Goal: Task Accomplishment & Management: Use online tool/utility

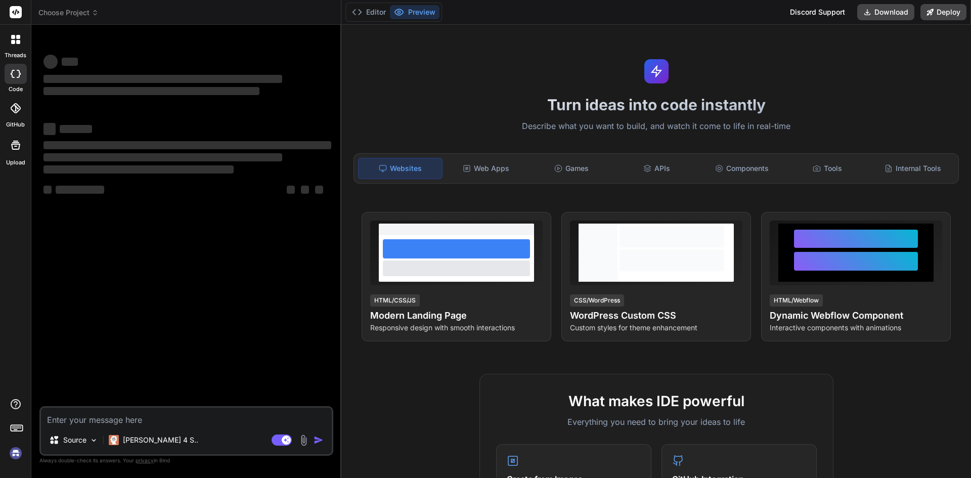
click at [113, 421] on textarea at bounding box center [186, 417] width 291 height 18
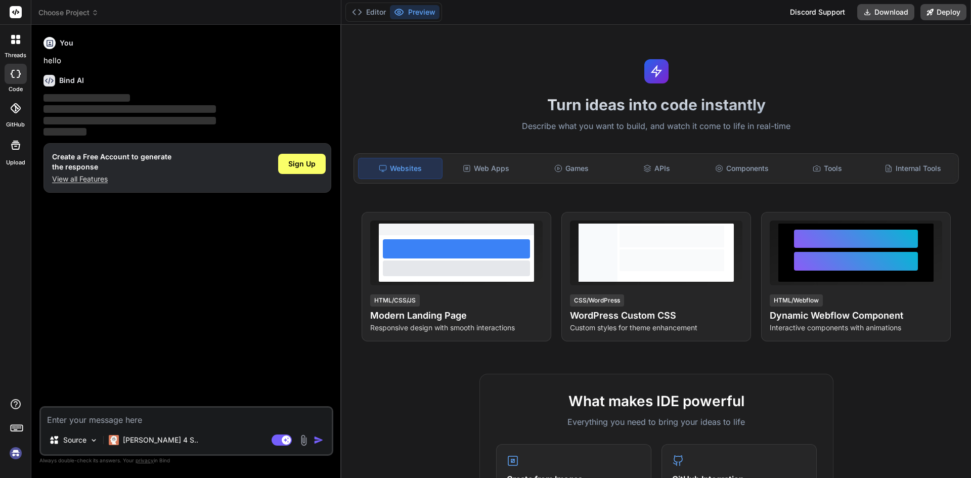
type textarea "x"
click at [103, 414] on textarea at bounding box center [186, 417] width 291 height 18
type textarea "c"
type textarea "x"
type textarea "cr"
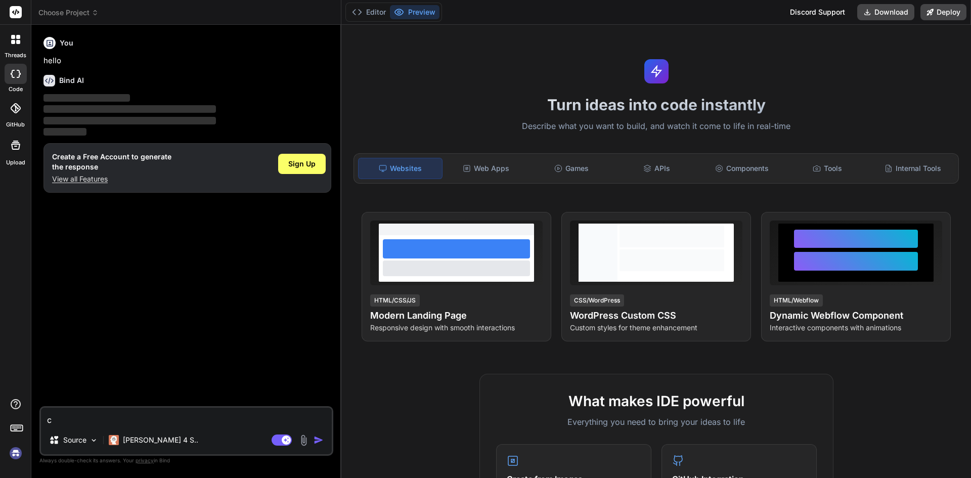
type textarea "x"
type textarea "cre"
type textarea "x"
type textarea "crea"
type textarea "x"
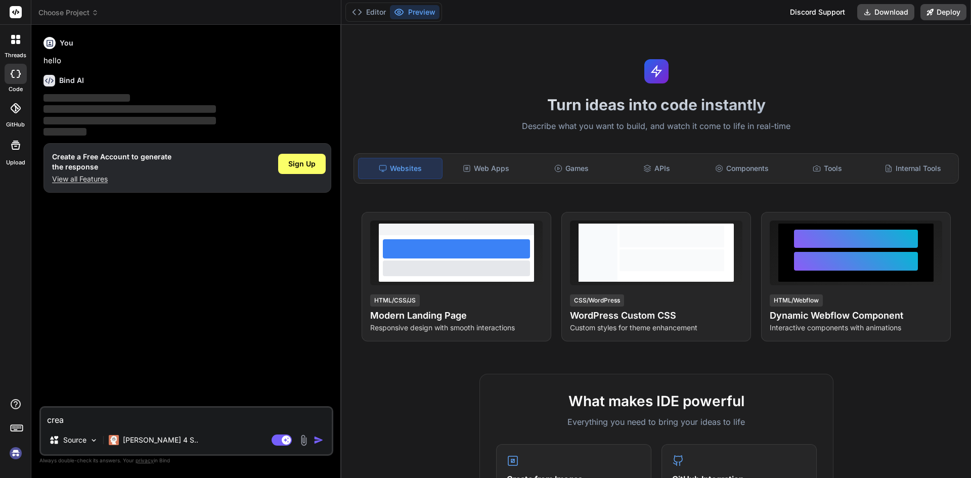
type textarea "creat"
type textarea "x"
type textarea "create"
type textarea "x"
type textarea "create"
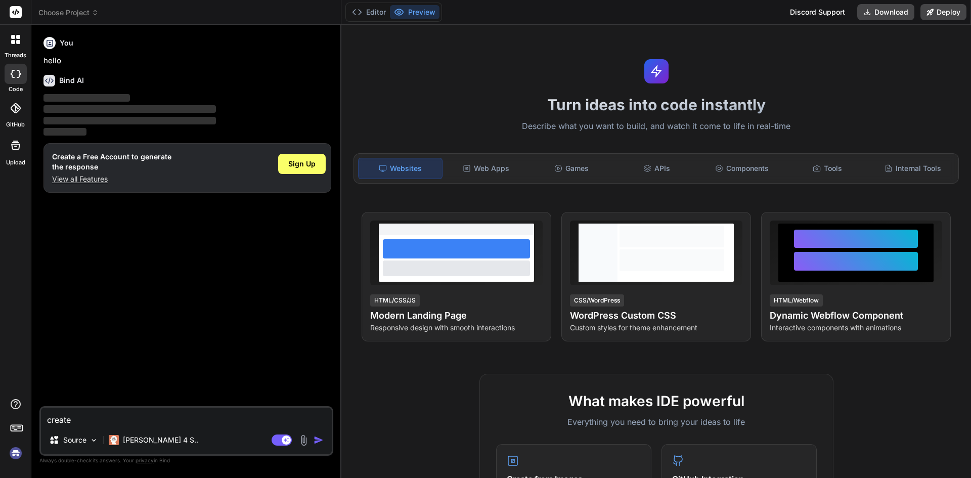
type textarea "x"
type textarea "create t"
type textarea "x"
type textarea "create th"
type textarea "x"
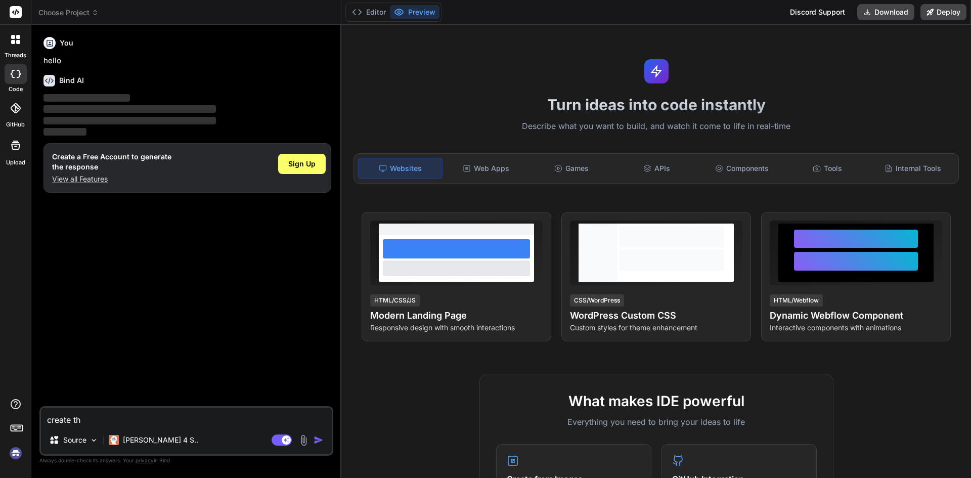
type textarea "create the"
type textarea "x"
type textarea "create the"
type textarea "x"
type textarea "create the u"
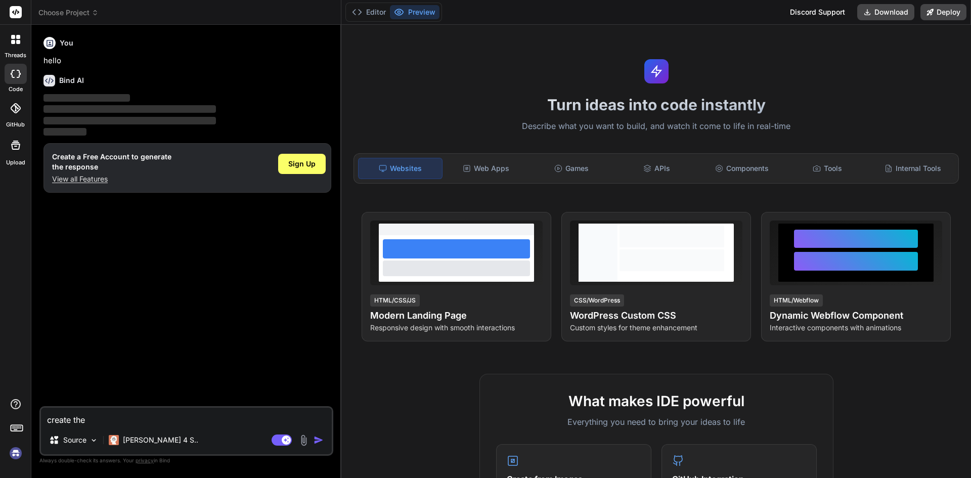
type textarea "x"
type textarea "create the us"
type textarea "x"
type textarea "create the use"
type textarea "x"
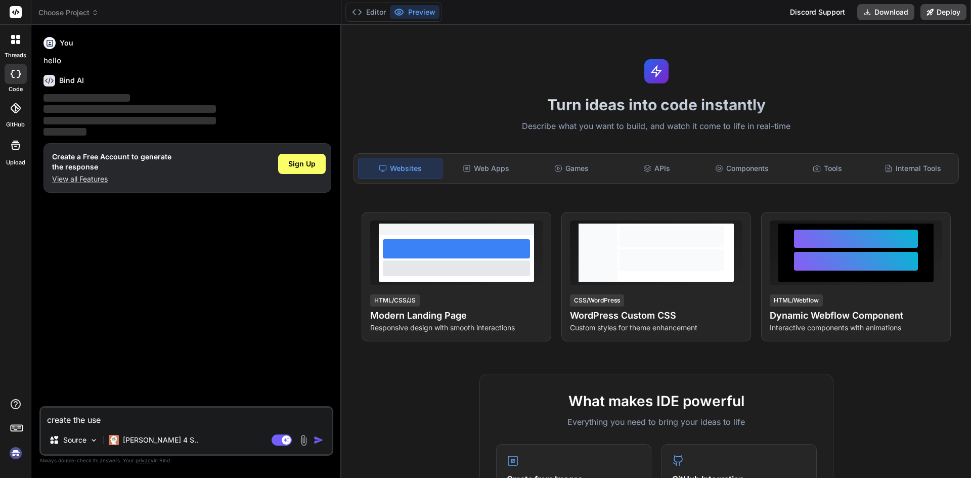
type textarea "create the user"
type textarea "x"
type textarea "create the user"
type textarea "x"
type textarea "create the user i"
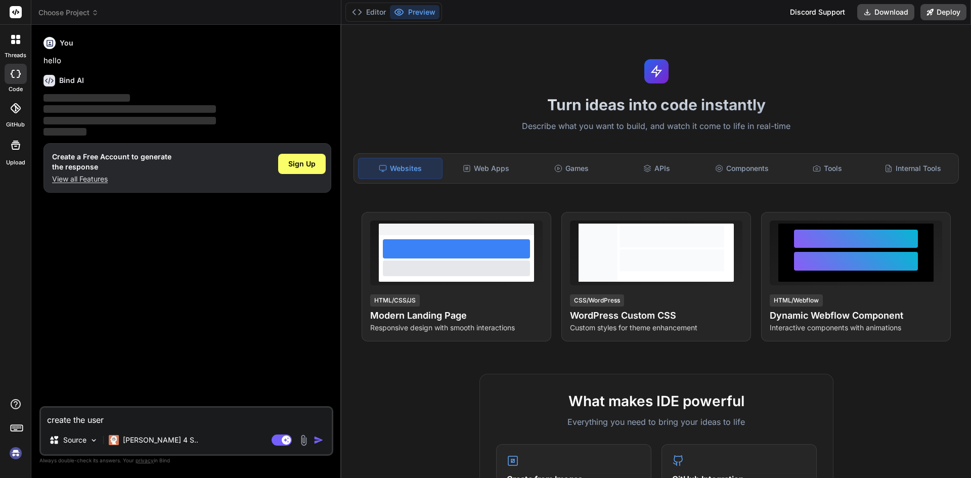
type textarea "x"
type textarea "create the user in"
type textarea "x"
type textarea "create the user int"
type textarea "x"
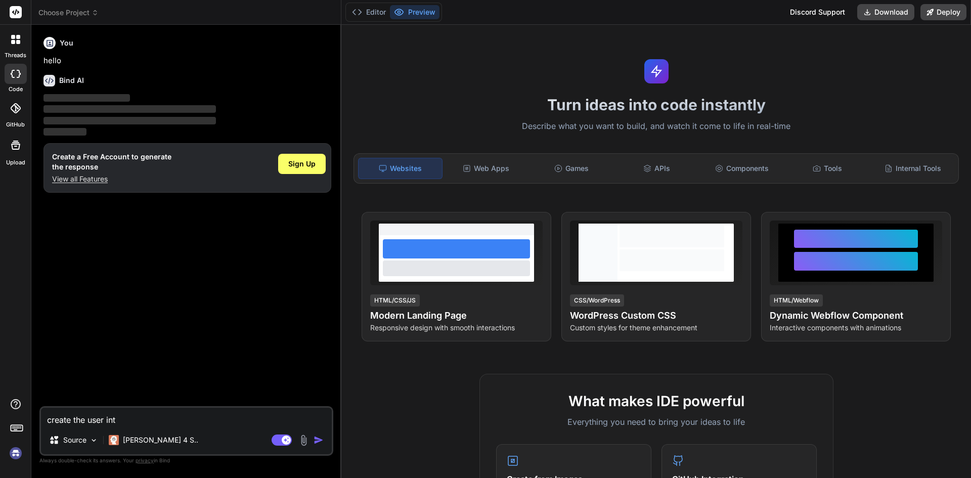
type textarea "create the user inte"
type textarea "x"
type textarea "create the user inter"
type textarea "x"
type textarea "create the user interf"
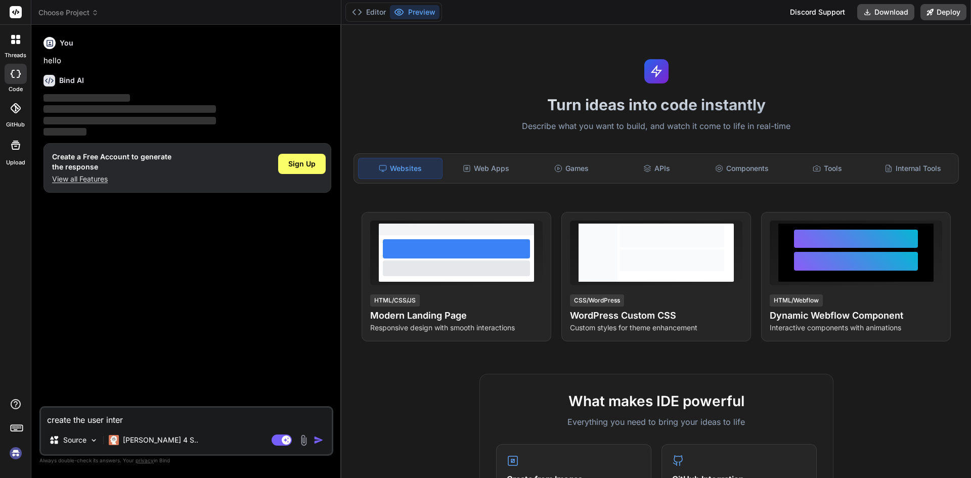
type textarea "x"
type textarea "create the user interfa"
type textarea "x"
type textarea "create the user interfac"
type textarea "x"
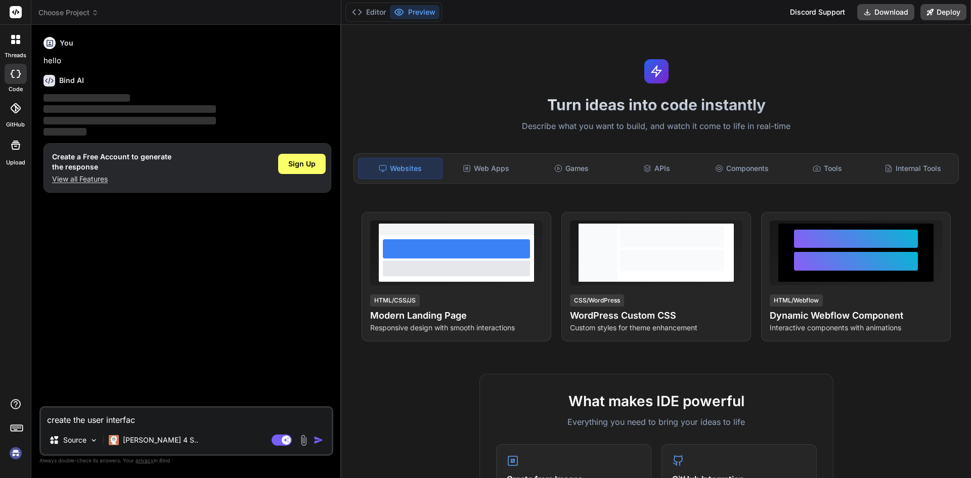
type textarea "create the user interface"
type textarea "x"
type textarea "create the user interface"
type textarea "x"
type textarea "create the user interface o"
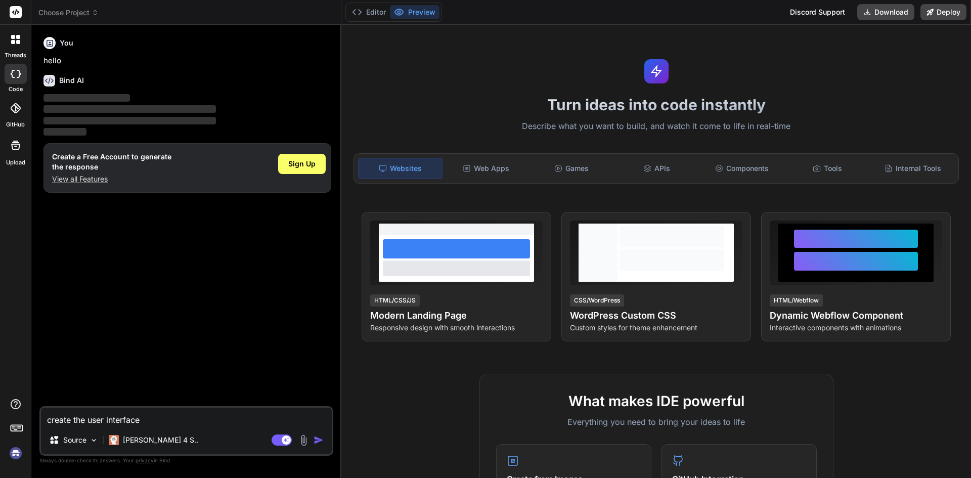
type textarea "x"
type textarea "create the user interface of"
type textarea "x"
type textarea "create the user interface of"
type textarea "x"
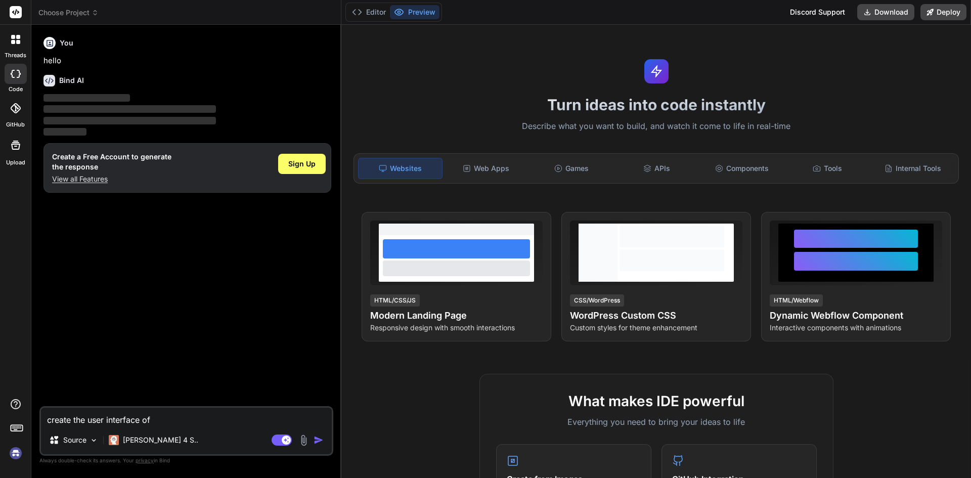
type textarea "create the user interface of c"
type textarea "x"
type textarea "create the user interface of cr"
type textarea "x"
type textarea "create the user interface of cre"
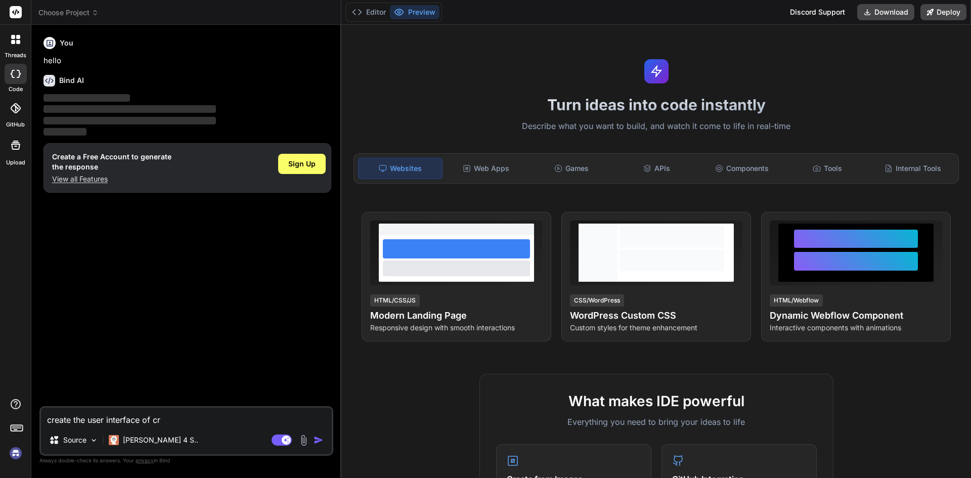
type textarea "x"
type textarea "create the user interface of crea"
type textarea "x"
type textarea "create the user interface of [PERSON_NAME]"
type textarea "x"
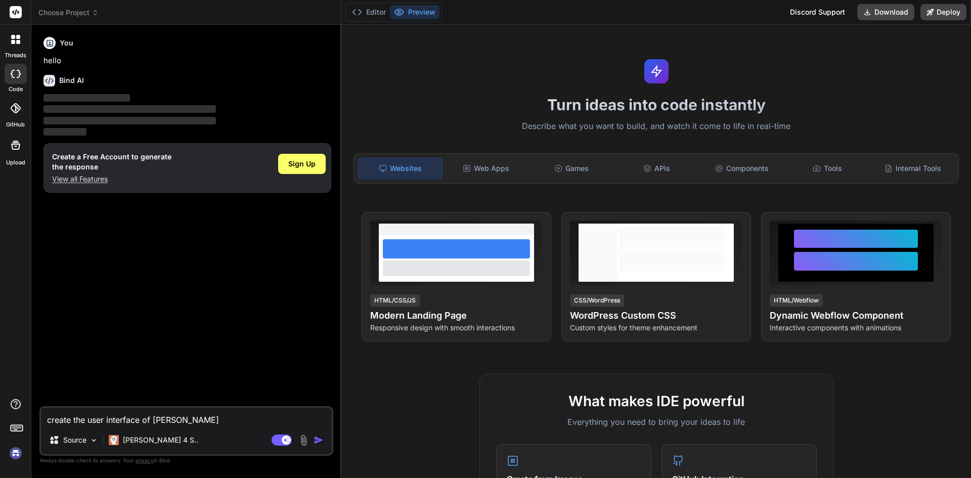
type textarea "create the user interface of creane"
type textarea "x"
type textarea "create the user interface of creane"
type textarea "x"
type textarea "create the user interface of creane s"
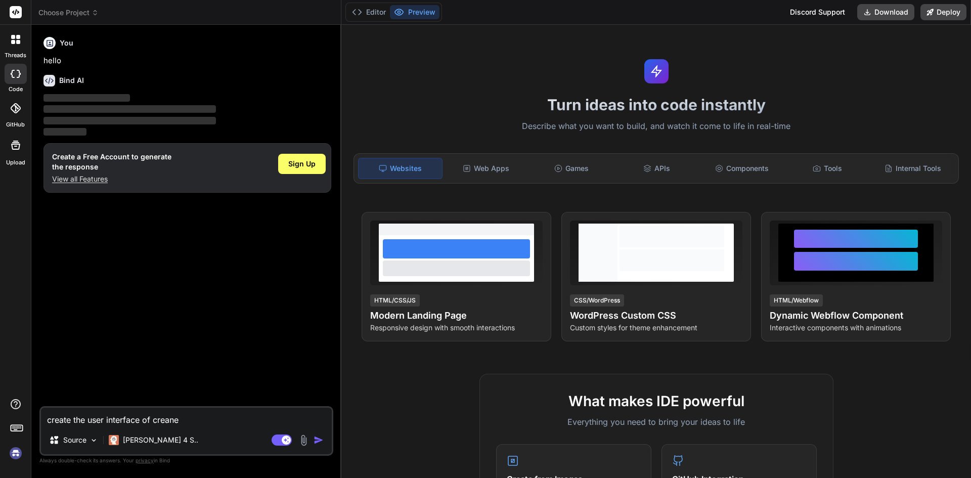
type textarea "x"
type textarea "create the user interface of creane se"
type textarea "x"
type textarea "create the user interface of creane ser"
type textarea "x"
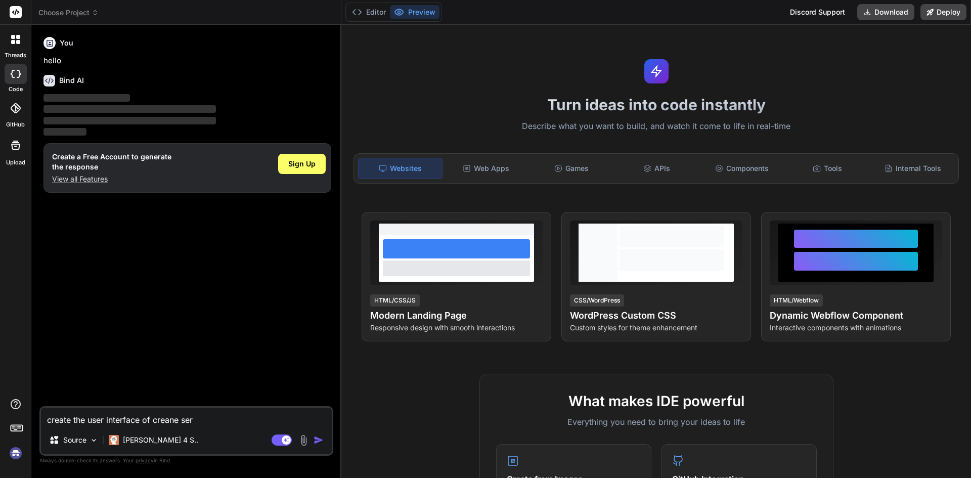
type textarea "create the user interface of creane serv"
type textarea "x"
type textarea "create the user interface of creane servi"
type textarea "x"
type textarea "create the user interface of creane servic"
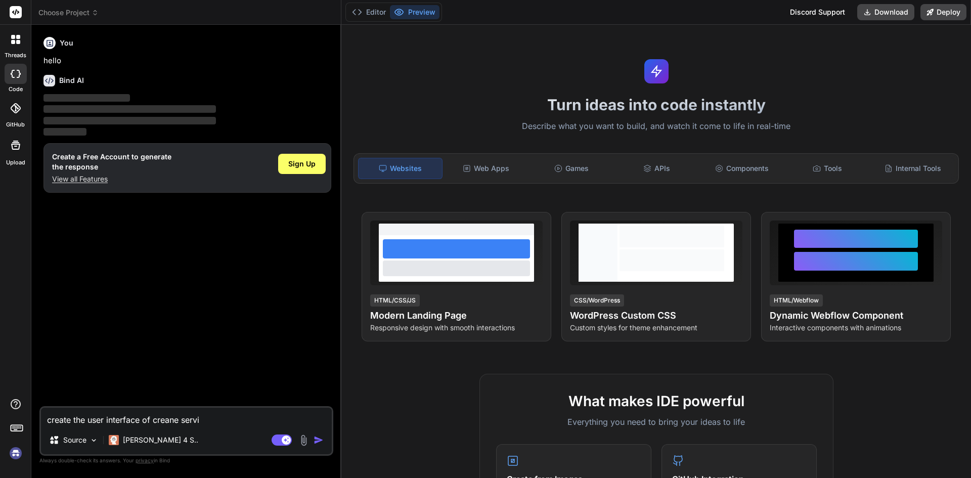
type textarea "x"
type textarea "create the user interface of creane service"
type textarea "x"
type textarea "create the user interface of creane servic"
type textarea "x"
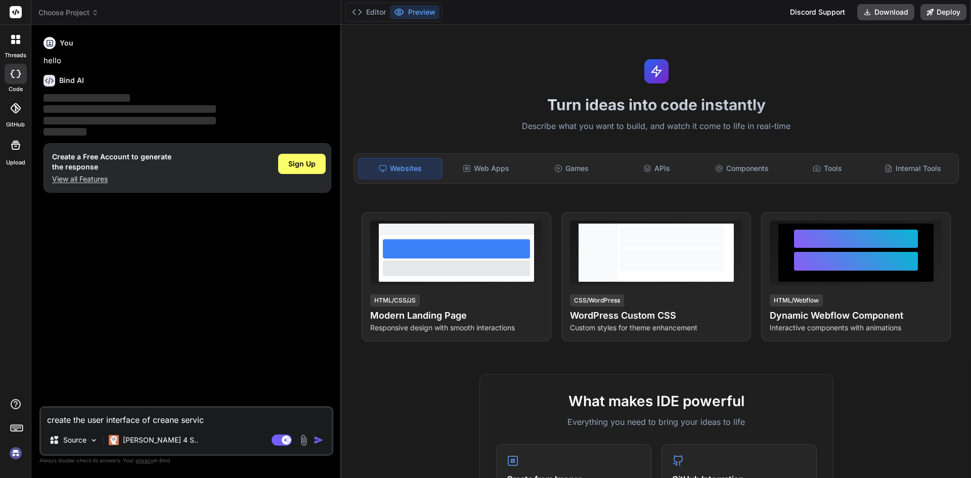
type textarea "create the user interface of creane servi"
type textarea "x"
type textarea "create the user interface of creane serv"
type textarea "x"
type textarea "create the user interface of creane ser"
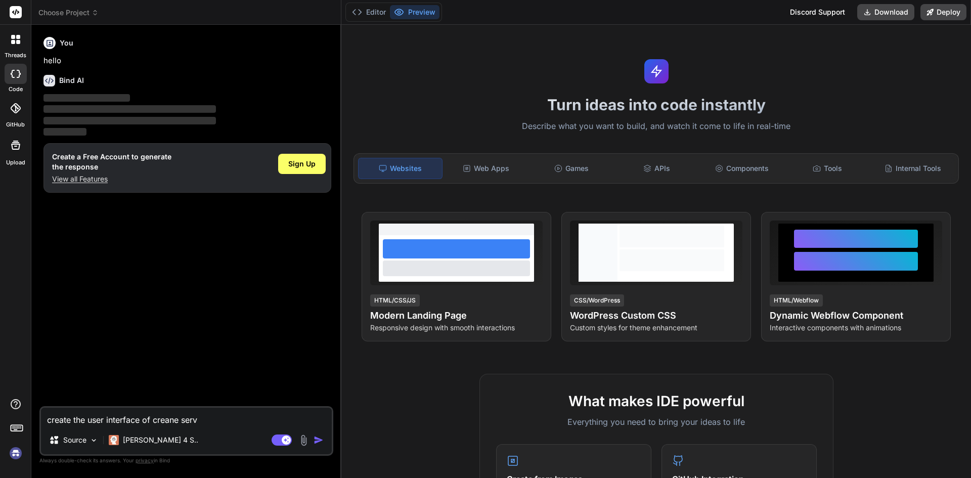
type textarea "x"
type textarea "create the user interface of creane se"
type textarea "x"
type textarea "create the user interface of creane s"
type textarea "x"
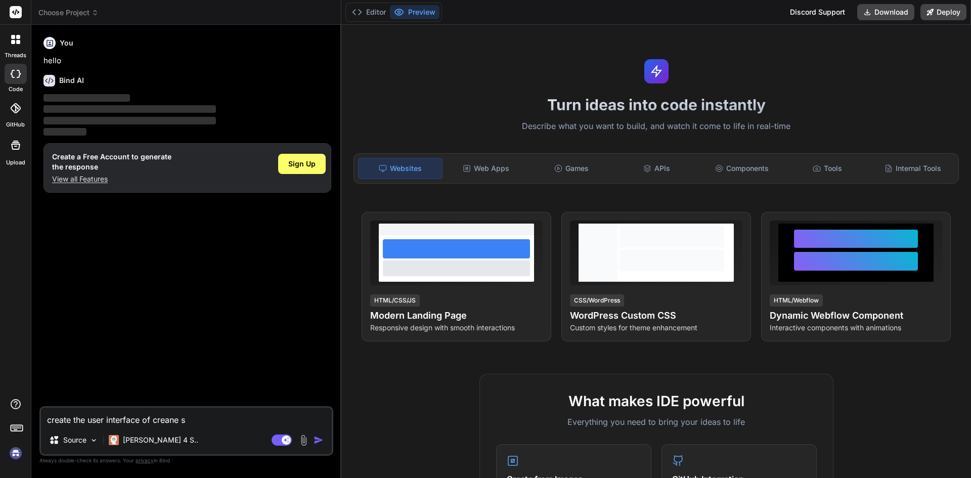
type textarea "create the user interface of creane"
type textarea "x"
type textarea "create the user interface of creane"
type textarea "x"
type textarea "create the user interface of [PERSON_NAME]"
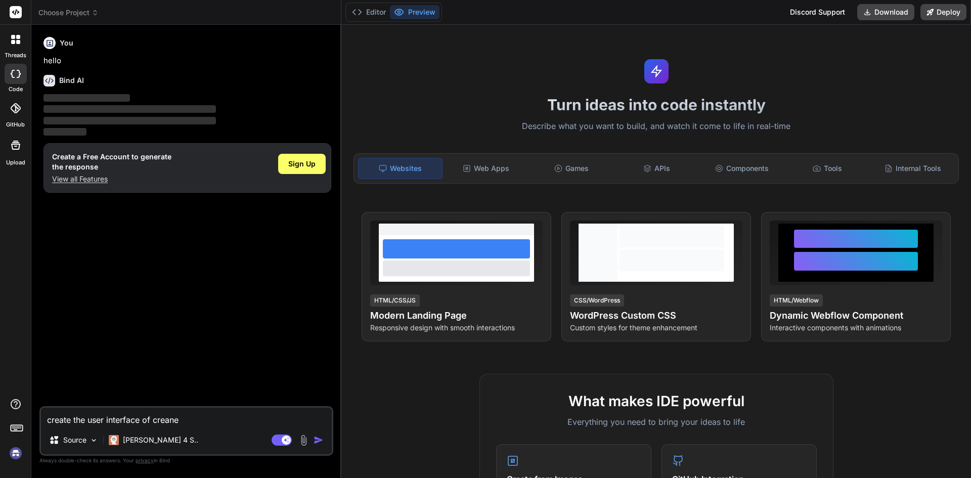
type textarea "x"
type textarea "create the user interface of crea"
type textarea "x"
type textarea "create the user interface of cre"
type textarea "x"
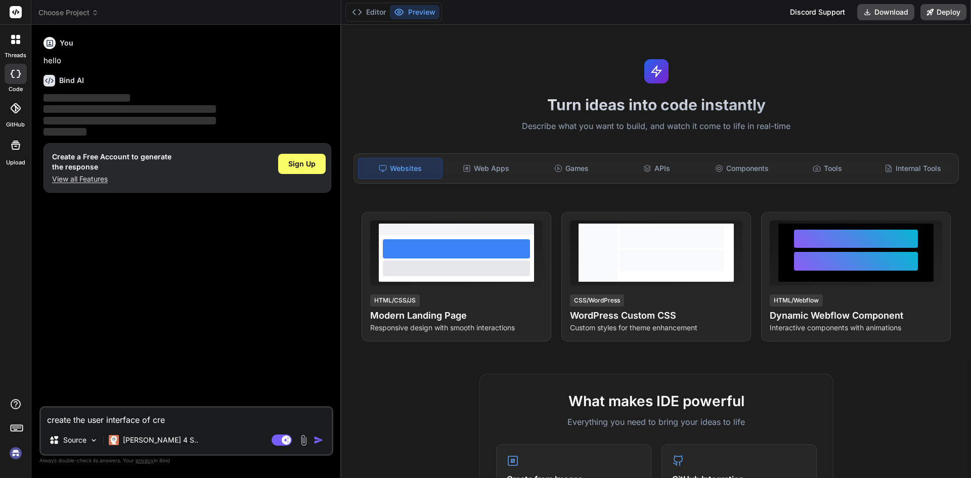
type textarea "create the user interface of cr"
type textarea "x"
type textarea "create the user interface of cra"
type textarea "x"
type textarea "create the user interface of cran"
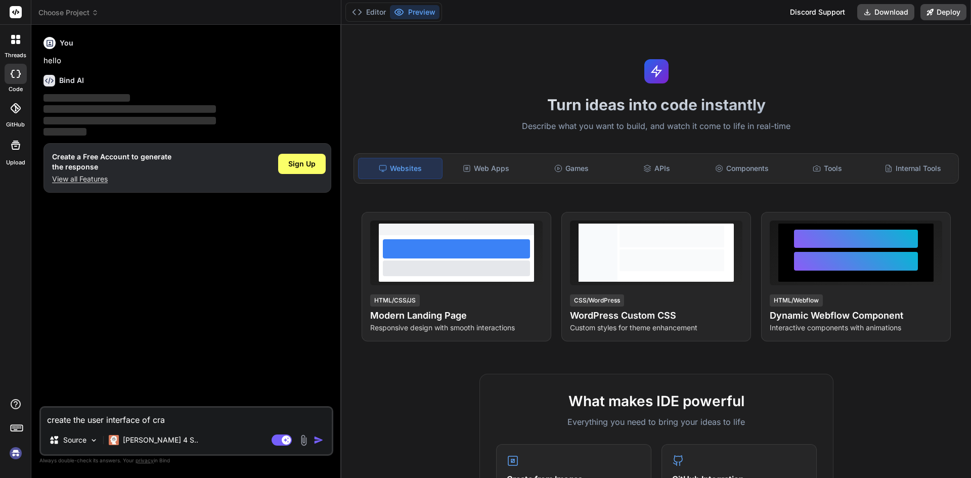
type textarea "x"
type textarea "create the user interface of crane"
type textarea "x"
type textarea "create the user interface of crane"
type textarea "x"
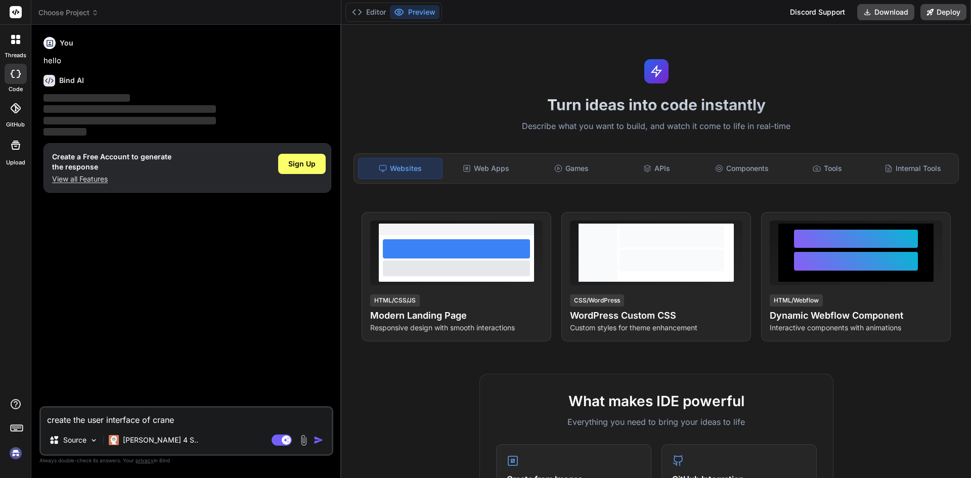
type textarea "create the user interface of crane s"
type textarea "x"
type textarea "create the user interface of crane se"
type textarea "x"
type textarea "create the user interface of crane ser"
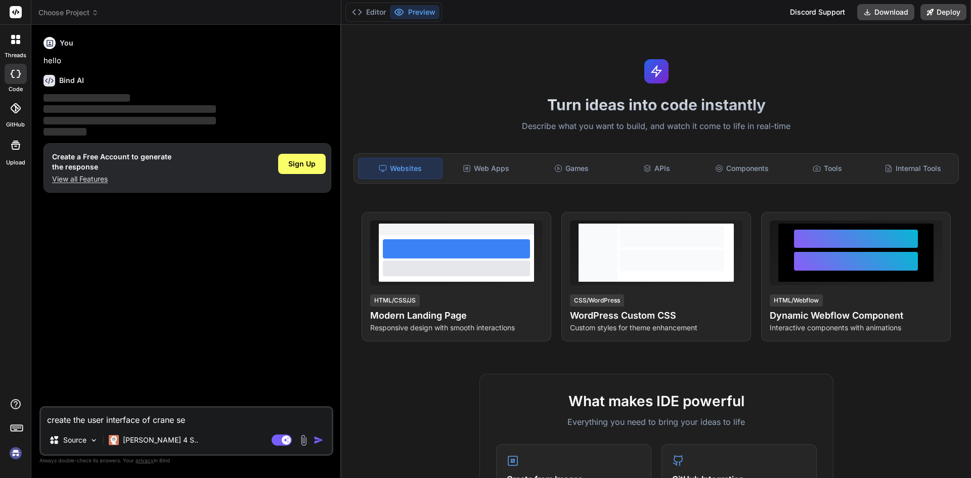
type textarea "x"
type textarea "create the user interface of crane serv"
type textarea "x"
type textarea "create the user interface of crane servi"
type textarea "x"
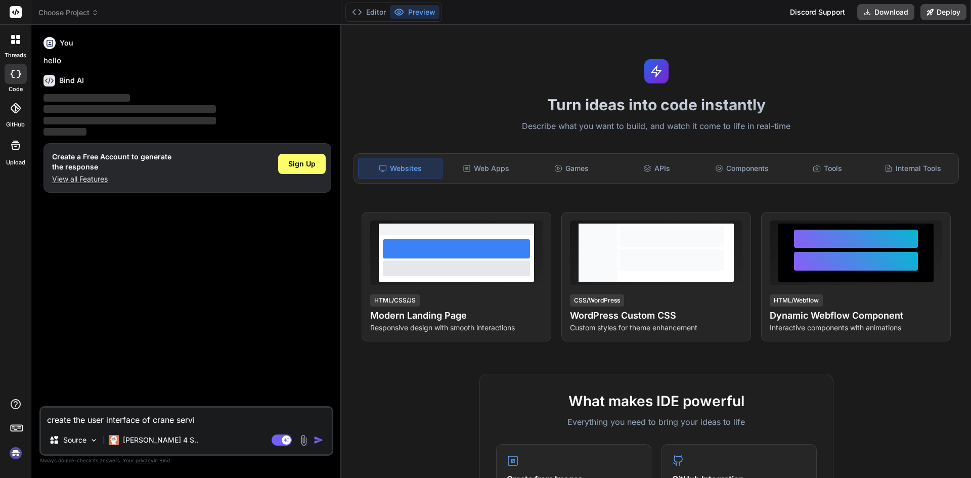
type textarea "create the user interface of crane servic"
type textarea "x"
type textarea "create the user interface of crane service"
type textarea "x"
type textarea "create the user interface of crane service"
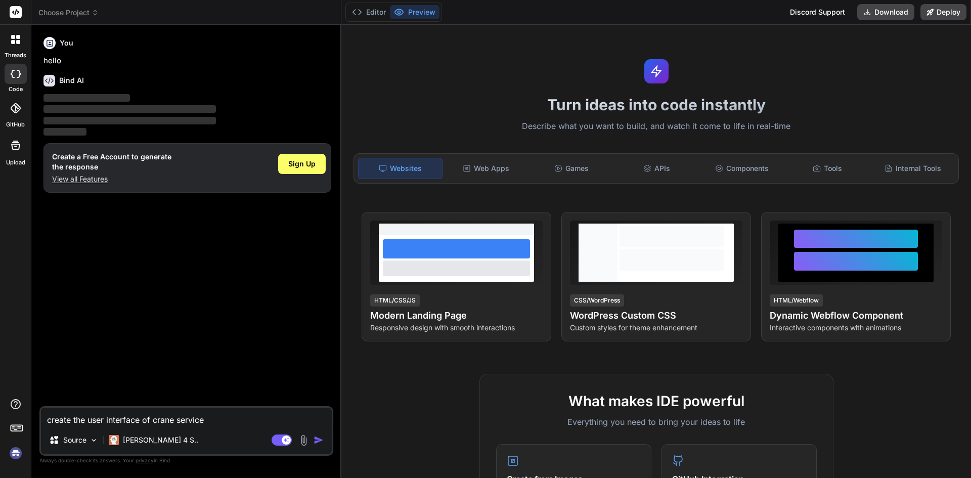
type textarea "x"
type textarea "create the user interface of crane service q"
type textarea "x"
type textarea "create the user interface of crane service qu"
type textarea "x"
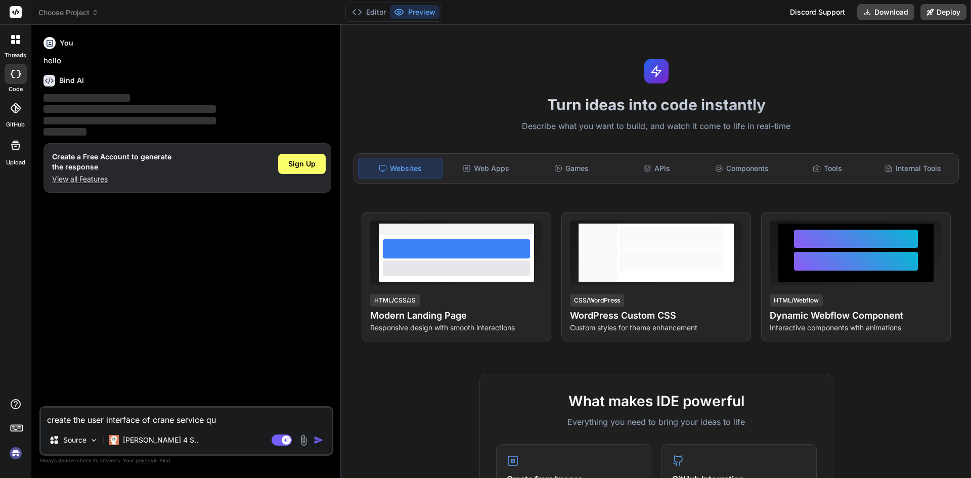
type textarea "create the user interface of crane service quo"
type textarea "x"
type textarea "create the user interface of crane service quot"
type textarea "x"
type textarea "create the user interface of crane service quota"
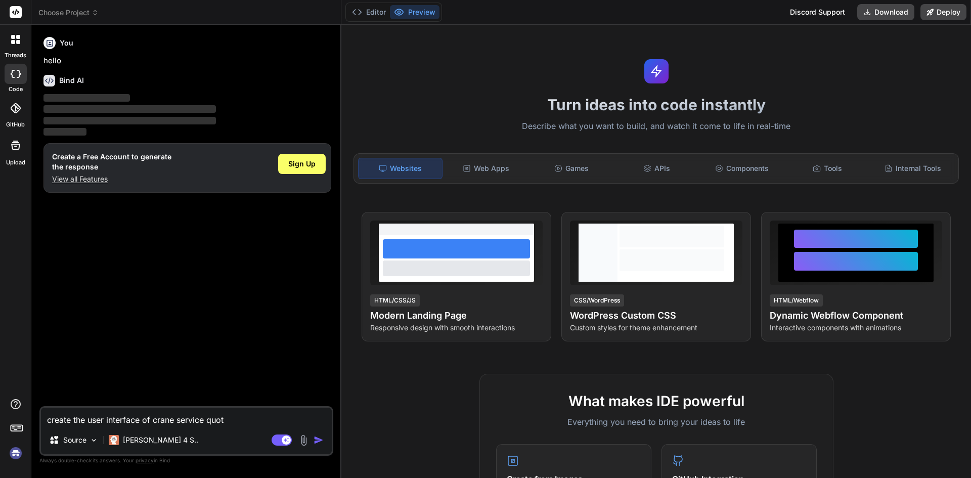
type textarea "x"
type textarea "create the user interface of crane service quotat"
type textarea "x"
type textarea "create the user interface of crane service quotati"
type textarea "x"
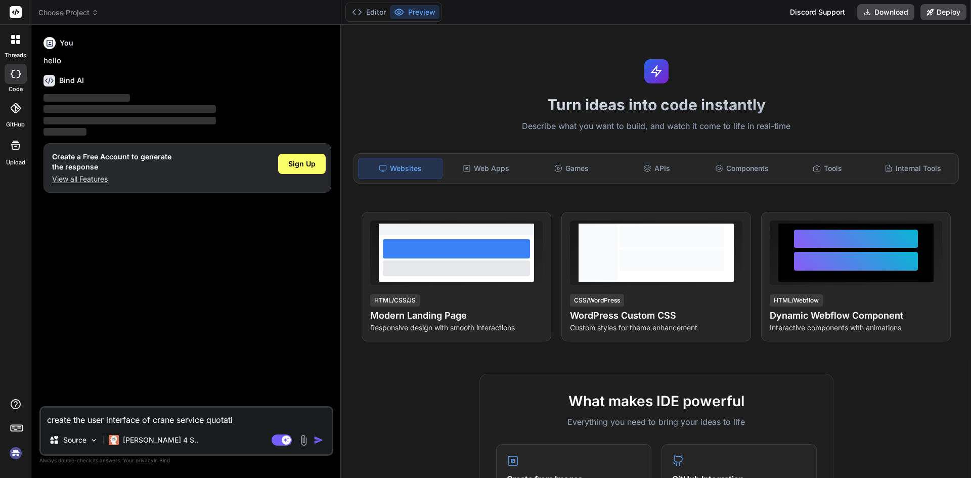
type textarea "create the user interface of crane service quotatio"
type textarea "x"
type textarea "create the user interface of crane service quotation"
type textarea "x"
type textarea "create the user interface of crane service quotation"
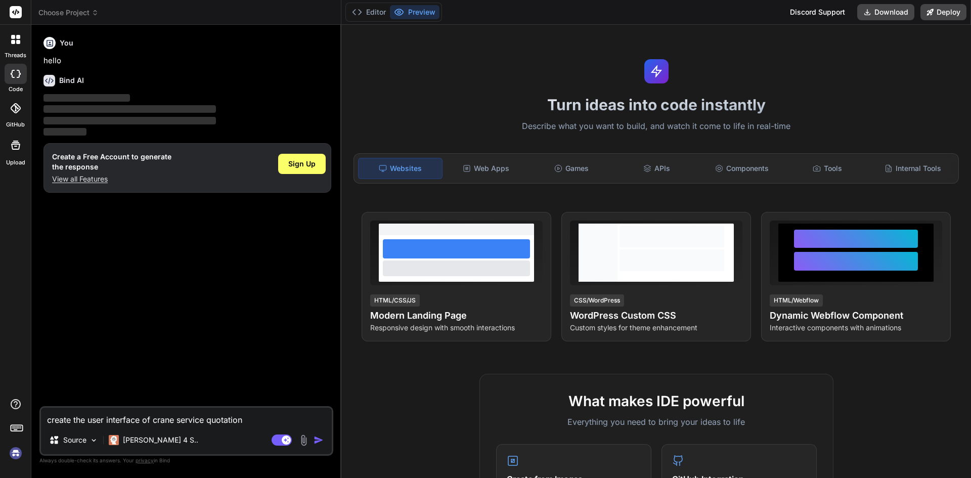
type textarea "x"
type textarea "create the user interface of crane service quotation i"
type textarea "x"
type textarea "create the user interface of crane service quotation in"
type textarea "x"
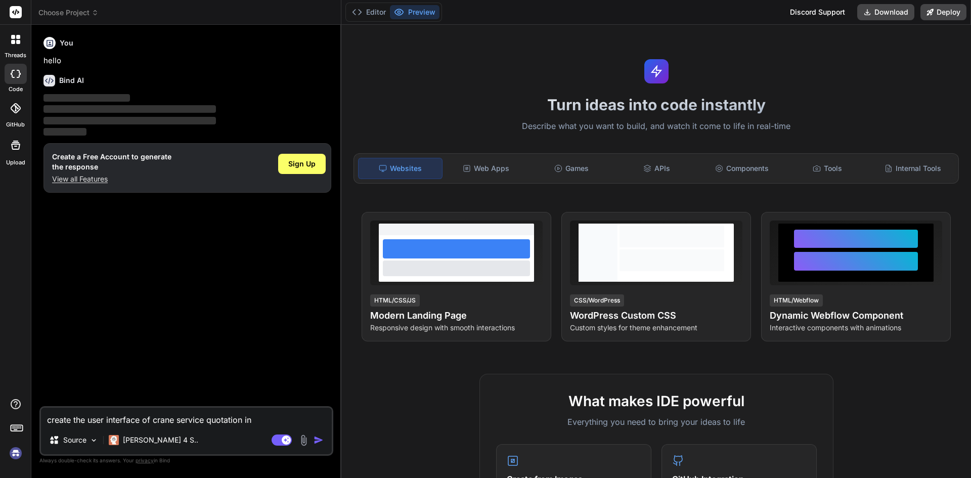
type textarea "create the user interface of crane service quotation in"
type textarea "x"
type textarea "create the user interface of crane service quotation in h"
type textarea "x"
type textarea "create the user interface of crane service quotation in ht"
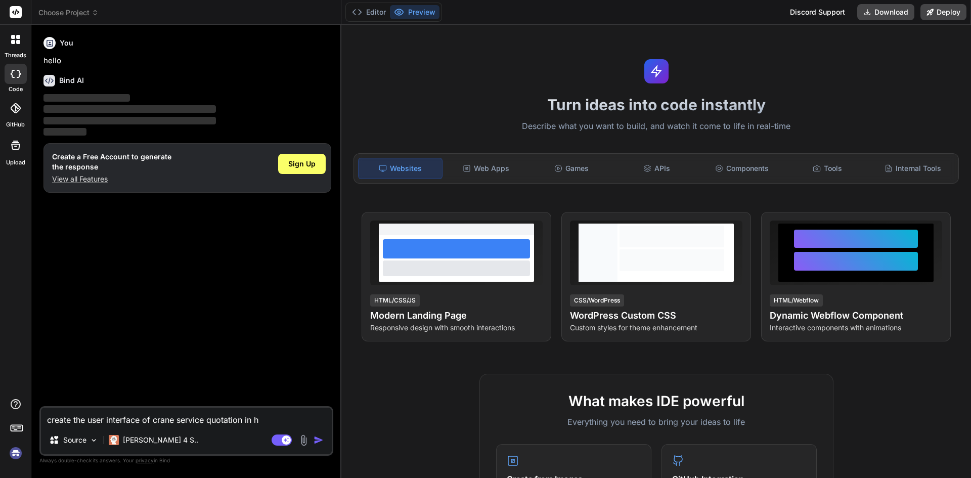
type textarea "x"
type textarea "create the user interface of crane service quotation in htm"
type textarea "x"
type textarea "create the user interface of crane service quotation in html"
type textarea "x"
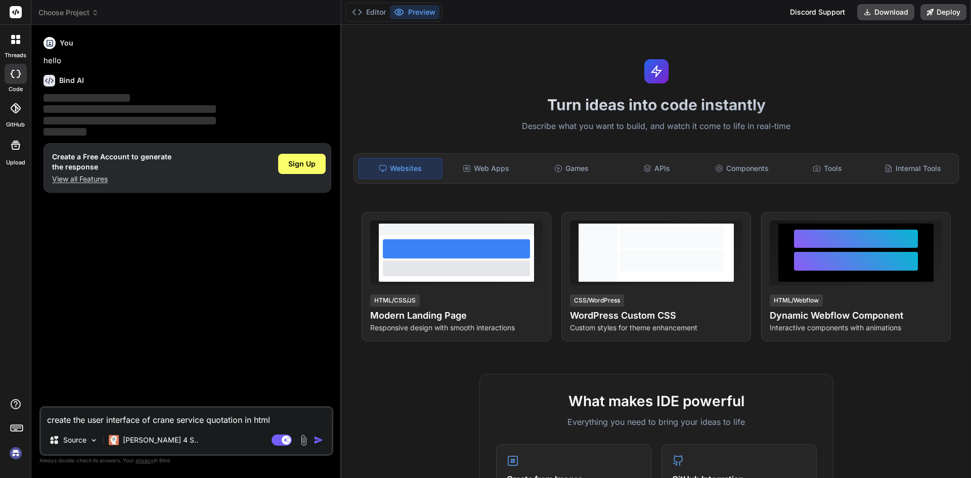
type textarea "create the user interface of crane service quotation in html"
type textarea "x"
type textarea "create the user interface of crane service quotation in html c"
type textarea "x"
type textarea "create the user interface of crane service quotation in html cs"
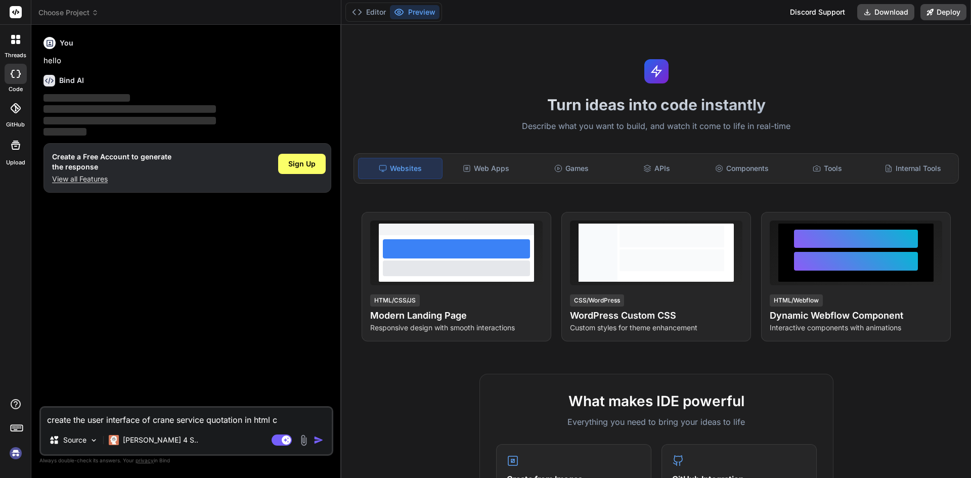
type textarea "x"
type textarea "create the user interface of crane service quotation in html css"
type textarea "x"
type textarea "create the user interface of crane service quotation in html cs"
type textarea "x"
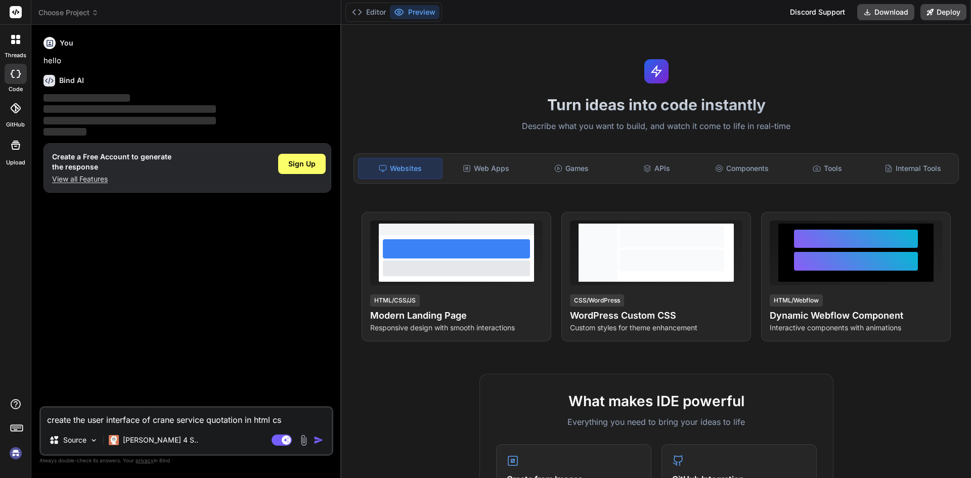
type textarea "create the user interface of crane service quotation in html c"
type textarea "x"
type textarea "create the user interface of crane service quotation in html"
type textarea "x"
type textarea "create the user interface of crane service quotation in html"
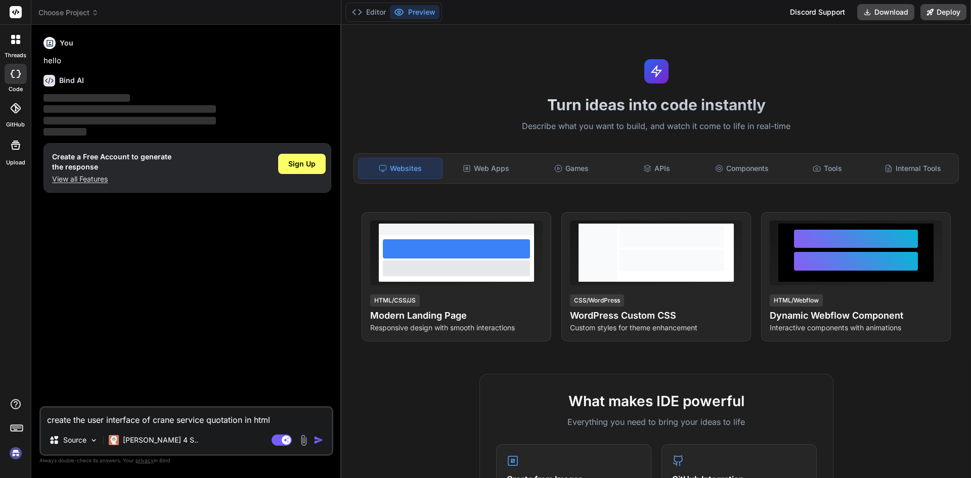
type textarea "x"
type textarea "create the user interface of crane service quotation in htm"
type textarea "x"
type textarea "create the user interface of crane service quotation in ht"
type textarea "x"
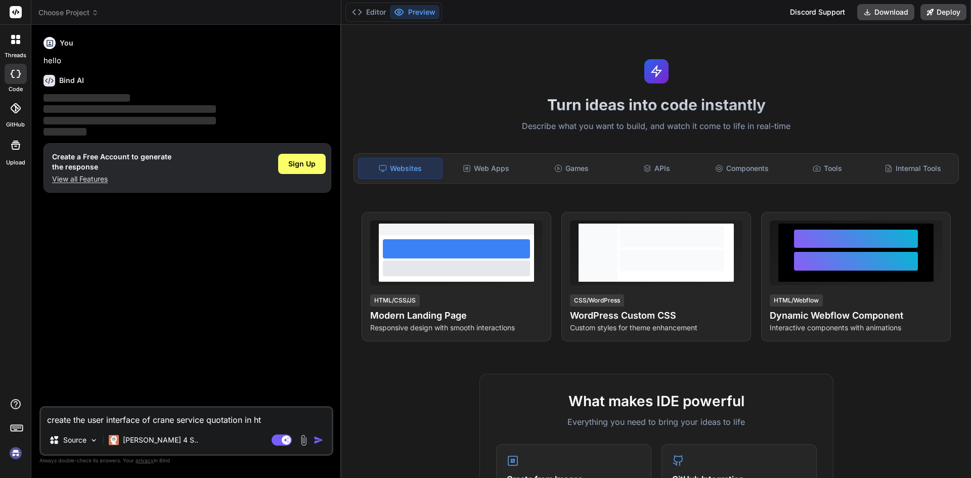
type textarea "create the user interface of crane service quotation in h"
type textarea "x"
type textarea "create the user interface of crane service quotation in"
type textarea "x"
type textarea "create the user interface of crane service quotation in r"
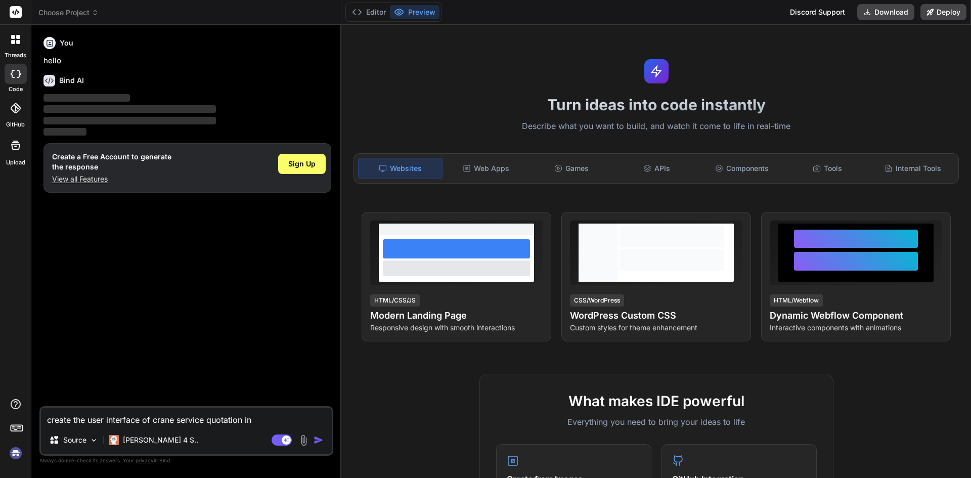
type textarea "x"
type textarea "create the user interface of crane service quotation in re"
type textarea "x"
type textarea "create the user interface of crane service quotation in rea"
type textarea "x"
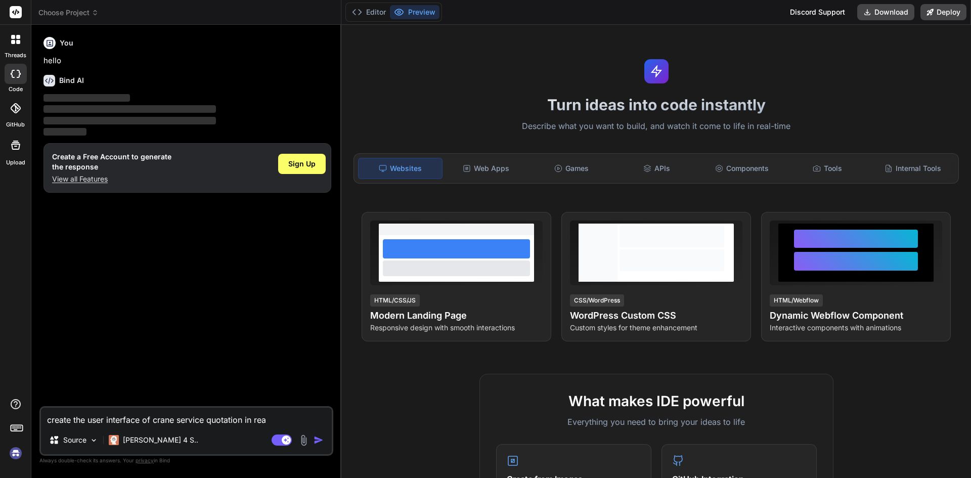
type textarea "create the user interface of crane service quotation in reac"
click at [321, 443] on img "button" at bounding box center [319, 440] width 10 height 10
click at [318, 439] on img "button" at bounding box center [319, 440] width 10 height 10
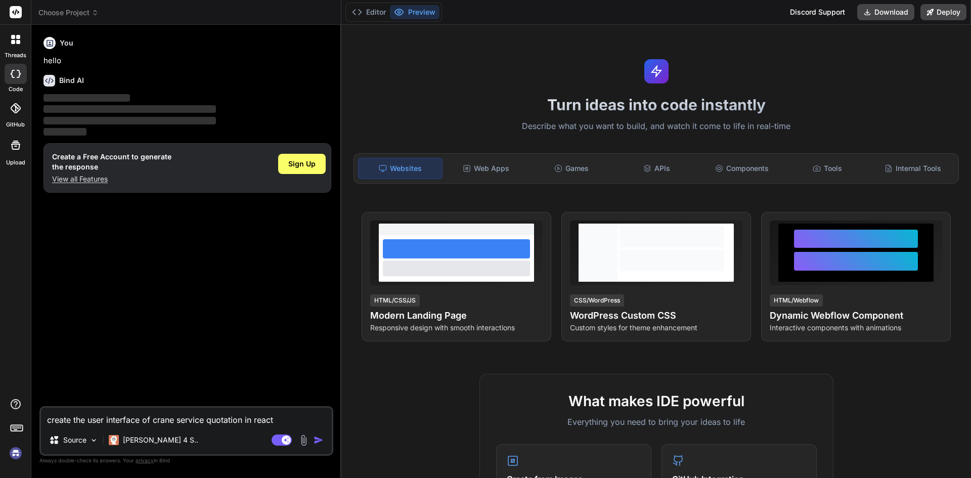
click at [318, 439] on img "button" at bounding box center [319, 440] width 10 height 10
click at [297, 162] on span "Sign Up" at bounding box center [301, 164] width 27 height 10
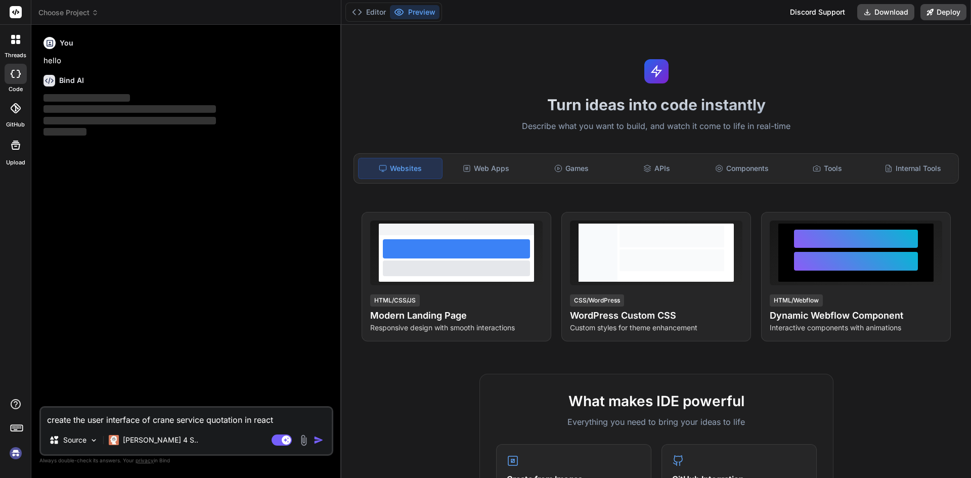
drag, startPoint x: 284, startPoint y: 423, endPoint x: 0, endPoint y: 413, distance: 284.5
click at [0, 413] on div "threads code GitHub Upload Choose Project Created with Pixso. Bind AI Web Searc…" at bounding box center [485, 239] width 971 height 478
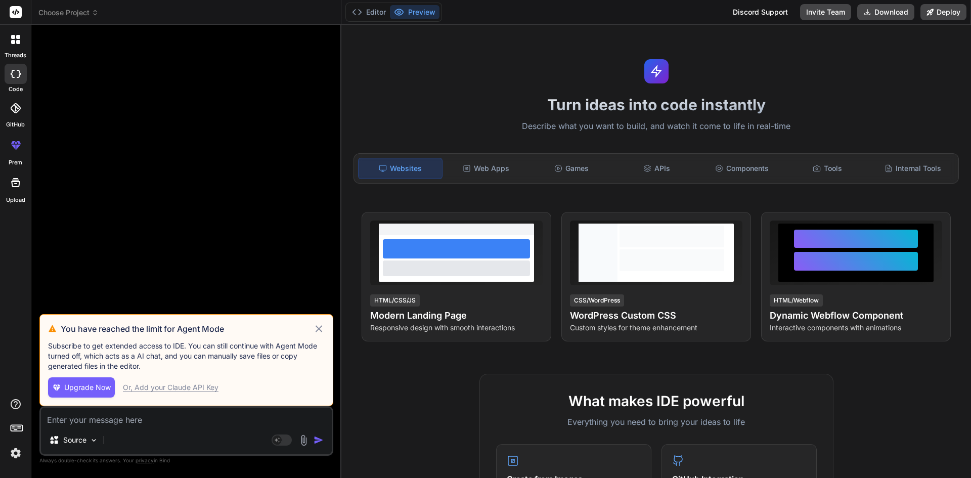
click at [320, 330] on icon at bounding box center [319, 328] width 7 height 7
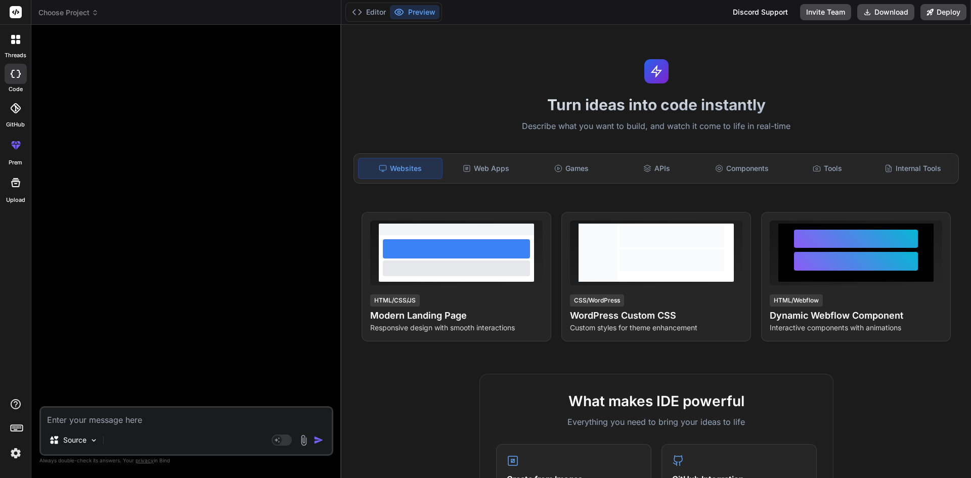
click at [166, 416] on textarea at bounding box center [186, 417] width 291 height 18
paste textarea "abcd12"
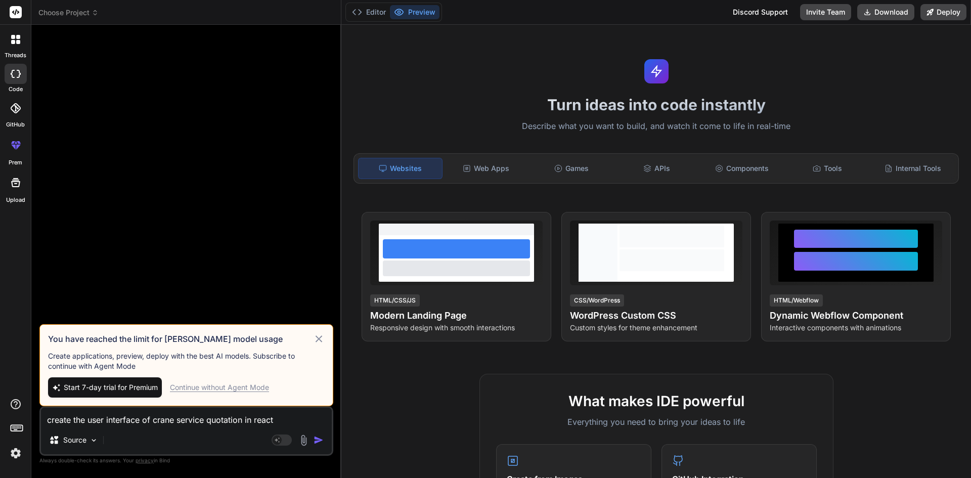
click at [259, 391] on div "Continue without Agent Mode" at bounding box center [219, 387] width 99 height 10
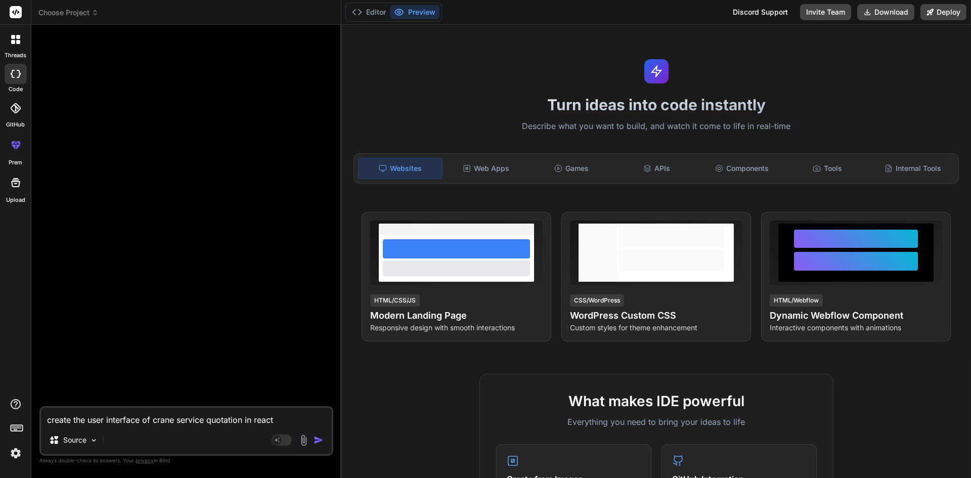
click at [312, 436] on div "Agent Mode. When this toggle is activated, AI automatically makes decisions, re…" at bounding box center [299, 440] width 58 height 12
click at [318, 438] on img "button" at bounding box center [319, 440] width 10 height 10
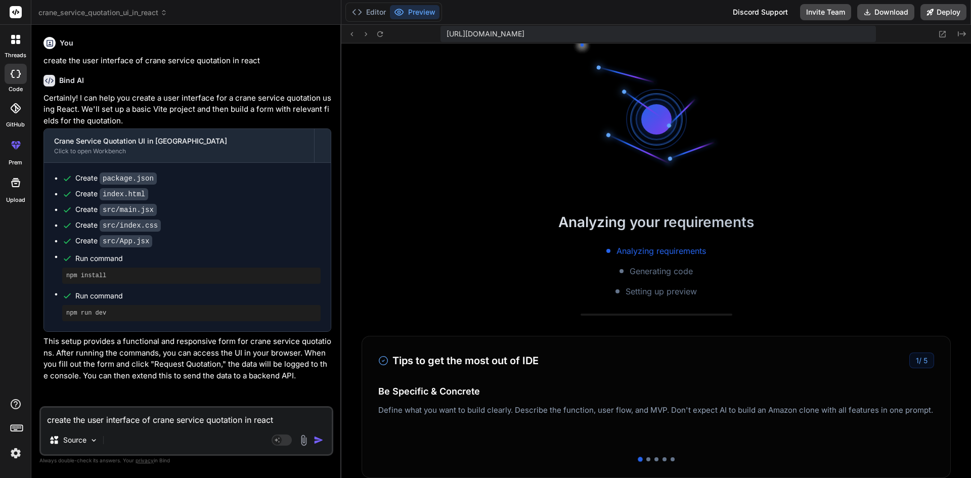
scroll to position [298, 0]
click at [415, 10] on button "Preview" at bounding box center [415, 12] width 50 height 14
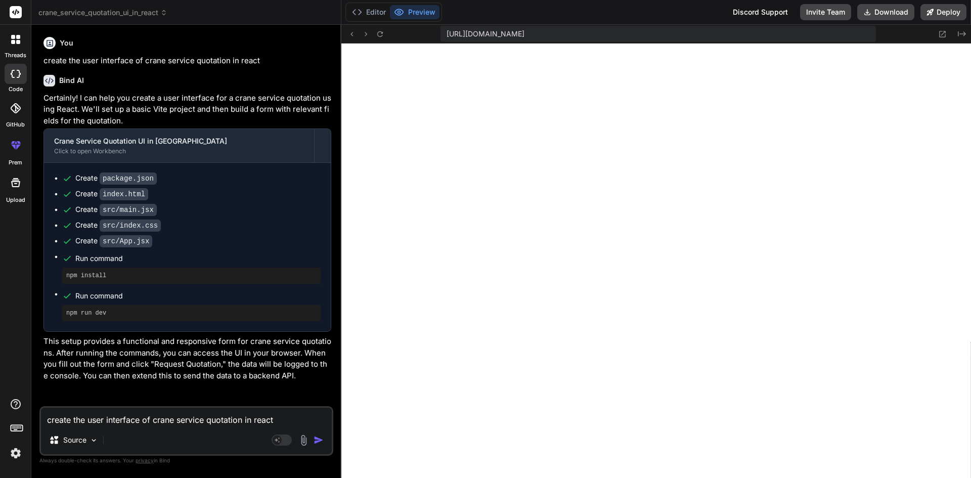
scroll to position [423, 0]
click at [370, 13] on button "Editor" at bounding box center [369, 12] width 42 height 14
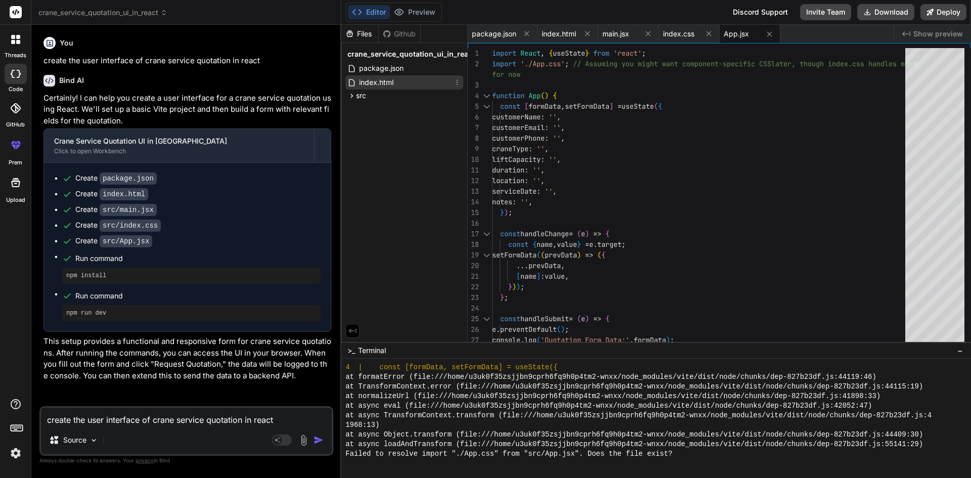
click at [386, 79] on span "index.html" at bounding box center [376, 82] width 36 height 12
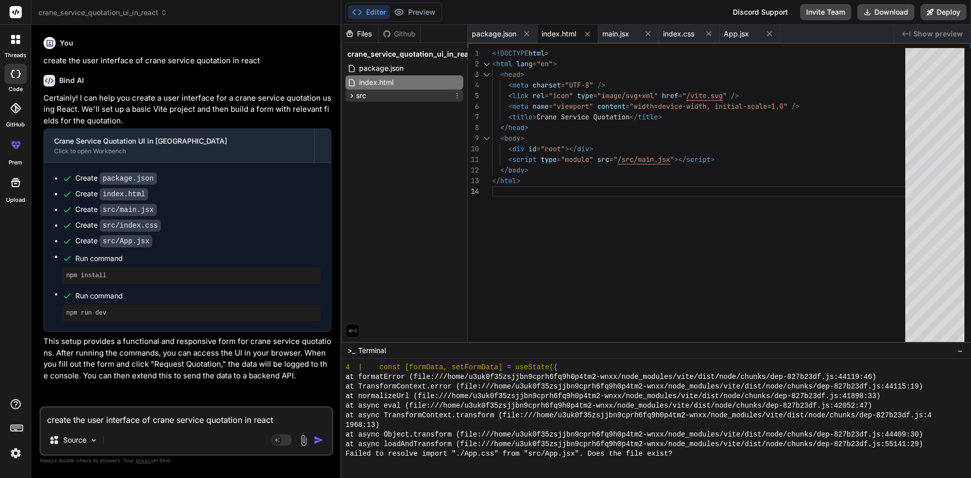
click at [384, 91] on div "src" at bounding box center [405, 96] width 118 height 12
click at [382, 114] on span "main.jsx" at bounding box center [381, 110] width 29 height 12
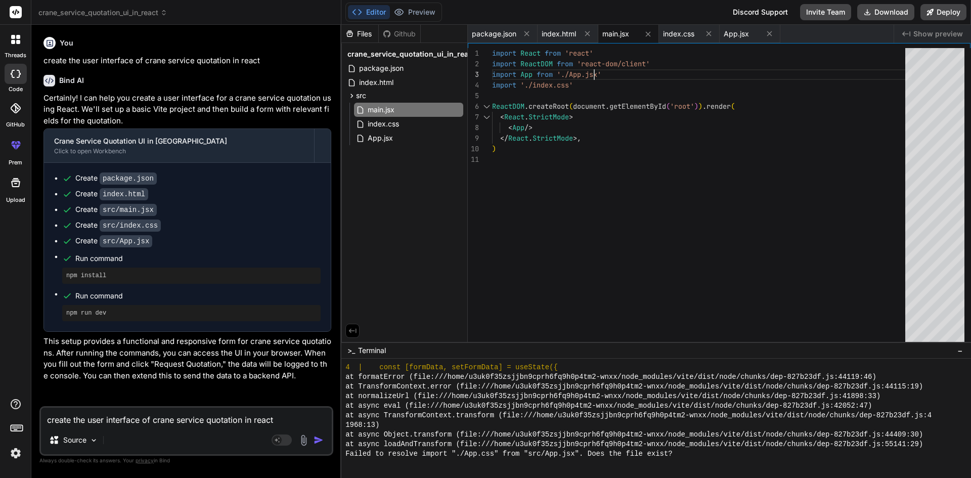
scroll to position [0, 0]
drag, startPoint x: 620, startPoint y: 73, endPoint x: 482, endPoint y: 74, distance: 137.6
click at [492, 74] on div "import React from 'react' import ReactDOM from 'react-dom/client' import App fr…" at bounding box center [701, 197] width 419 height 299
click at [411, 14] on button "Preview" at bounding box center [415, 12] width 50 height 14
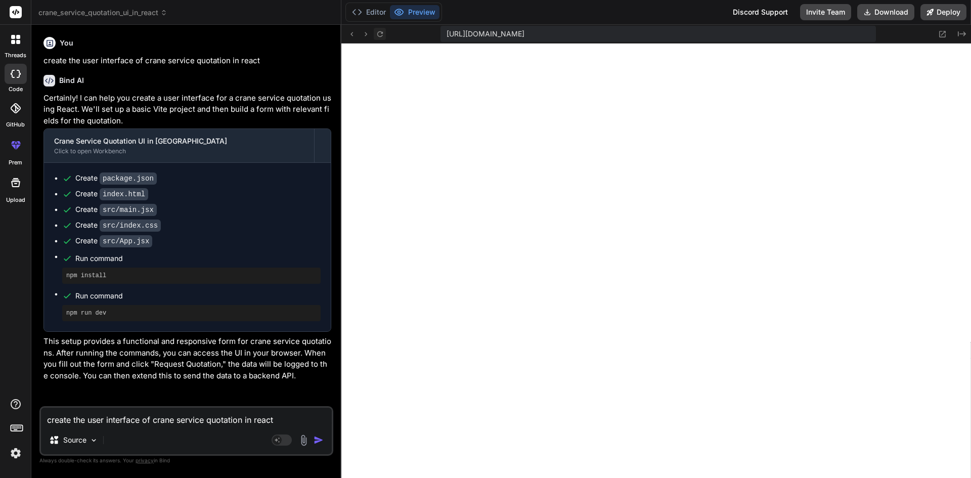
click at [376, 31] on icon at bounding box center [380, 34] width 9 height 9
click at [370, 12] on button "Editor" at bounding box center [369, 12] width 42 height 14
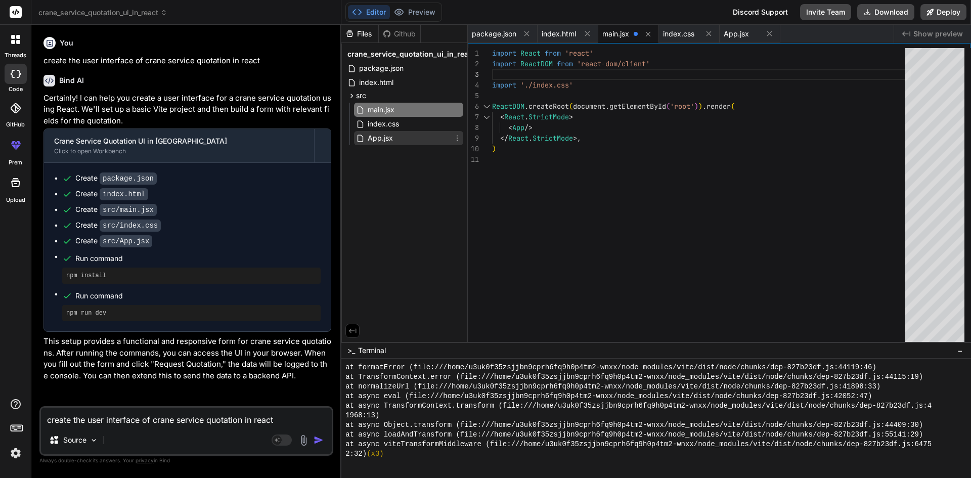
click at [389, 137] on span "App.jsx" at bounding box center [380, 138] width 27 height 12
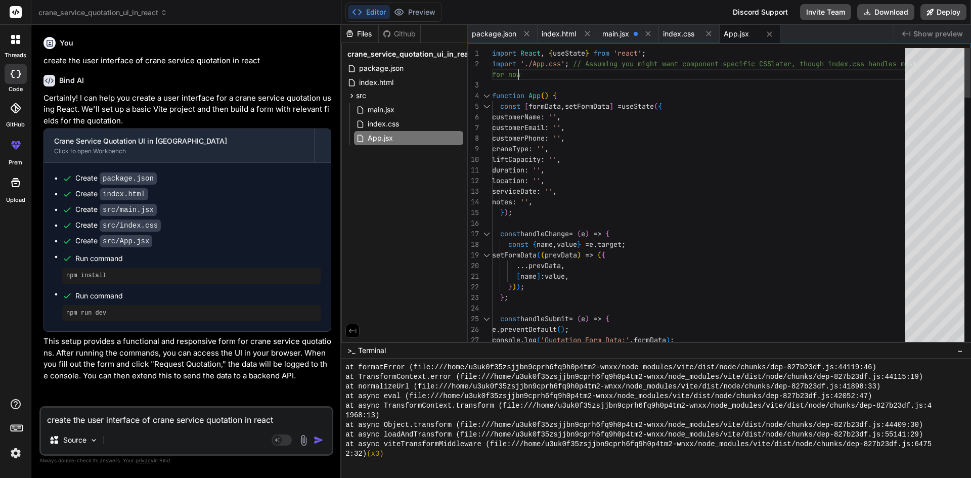
scroll to position [0, 0]
drag, startPoint x: 574, startPoint y: 64, endPoint x: 490, endPoint y: 69, distance: 83.6
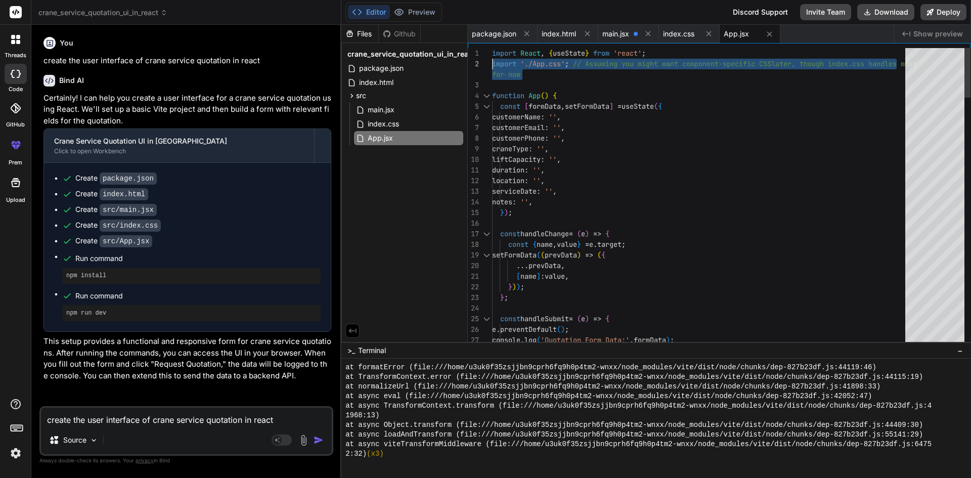
drag, startPoint x: 543, startPoint y: 75, endPoint x: 476, endPoint y: 61, distance: 68.7
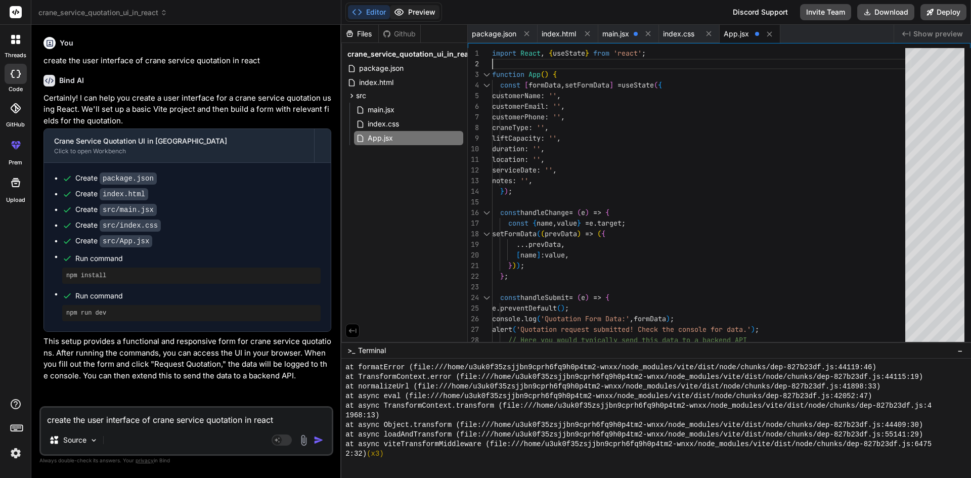
click at [415, 8] on button "Preview" at bounding box center [415, 12] width 50 height 14
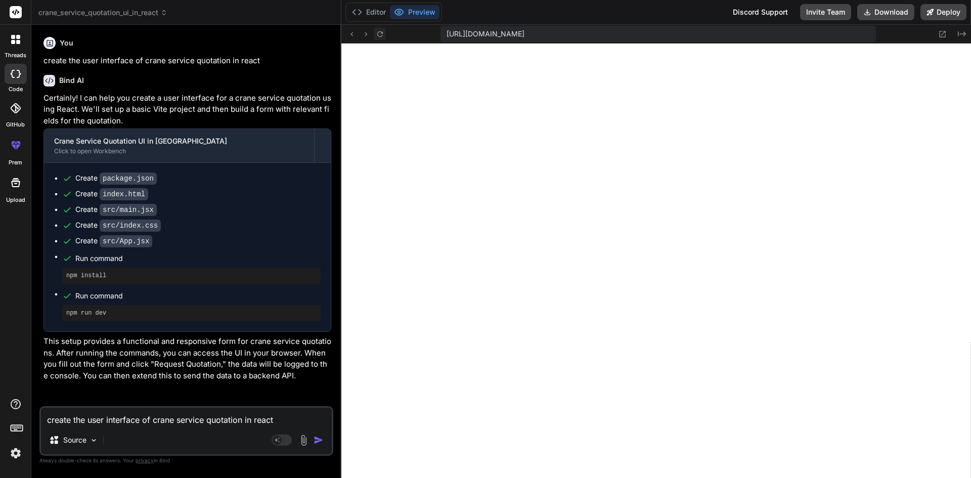
click at [376, 35] on icon at bounding box center [380, 34] width 9 height 9
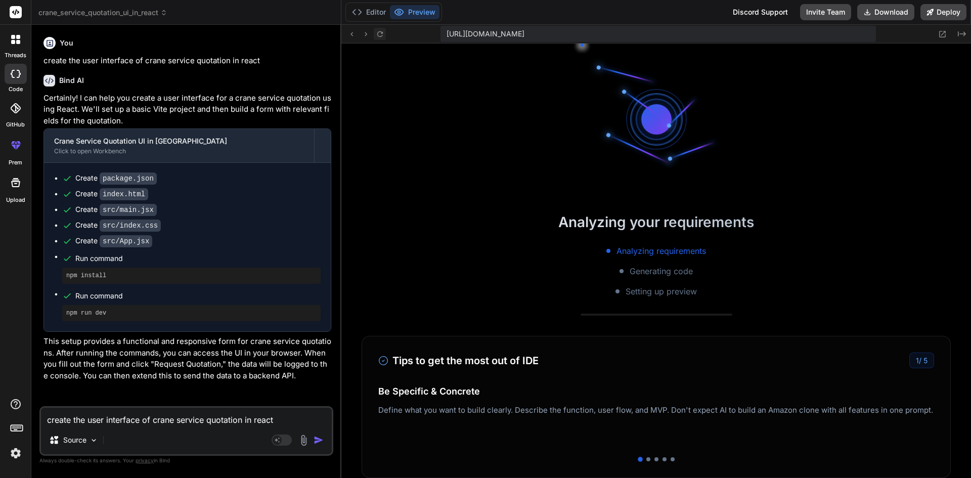
click at [376, 35] on icon at bounding box center [380, 34] width 9 height 9
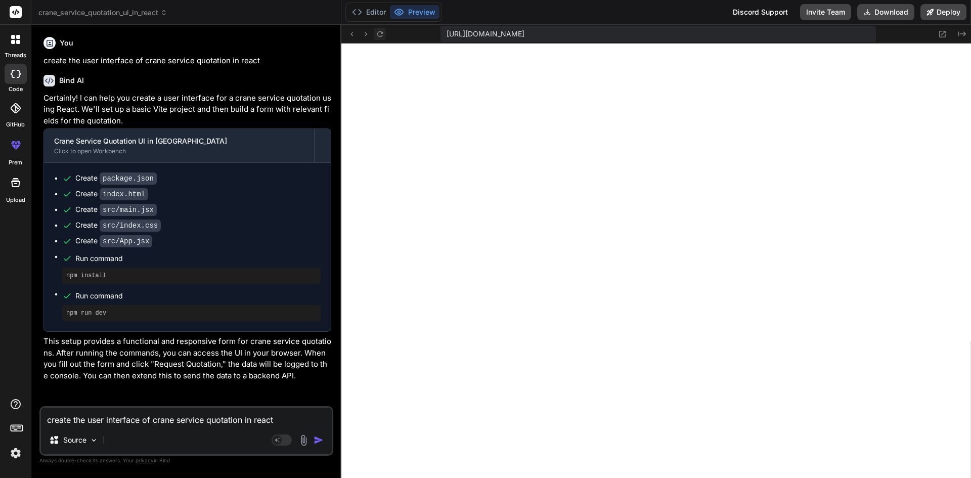
click at [376, 35] on icon at bounding box center [380, 34] width 9 height 9
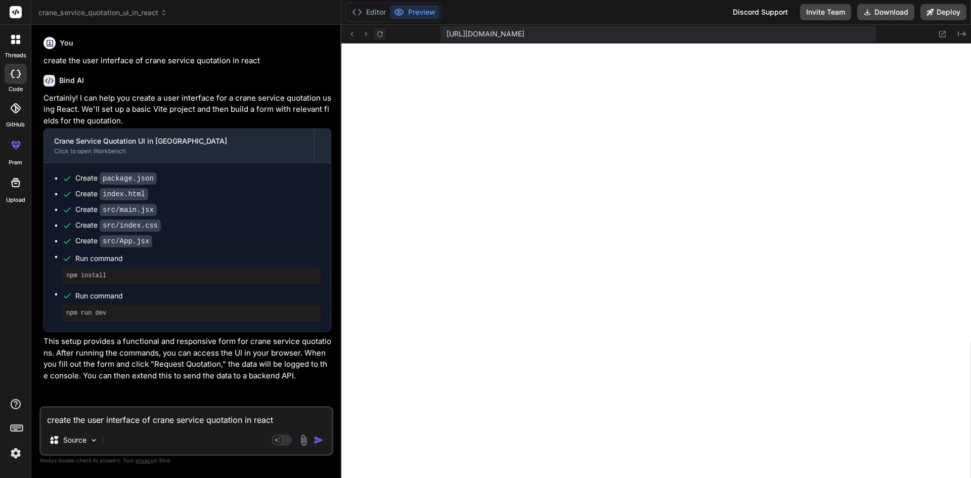
click at [376, 35] on icon at bounding box center [380, 34] width 9 height 9
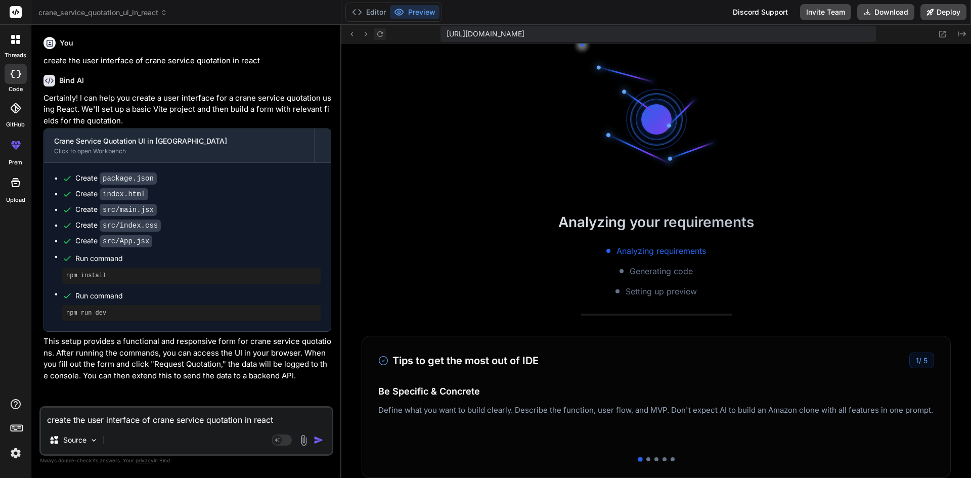
click at [376, 35] on icon at bounding box center [380, 34] width 9 height 9
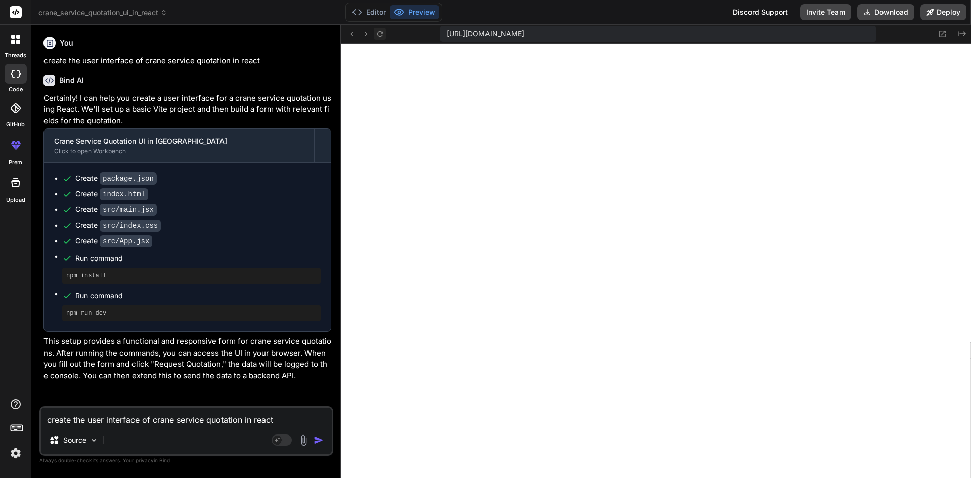
click at [376, 35] on icon at bounding box center [380, 34] width 9 height 9
click at [371, 15] on button "Editor" at bounding box center [369, 12] width 42 height 14
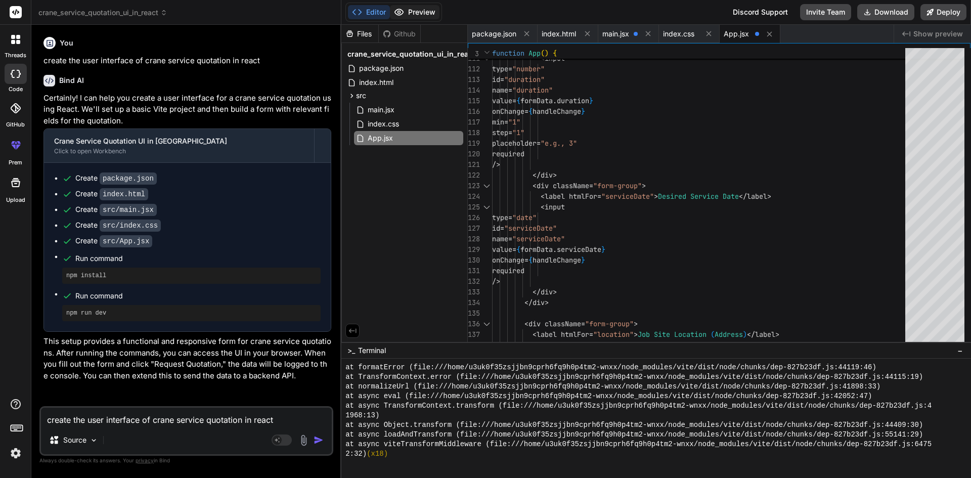
click at [422, 15] on button "Preview" at bounding box center [415, 12] width 50 height 14
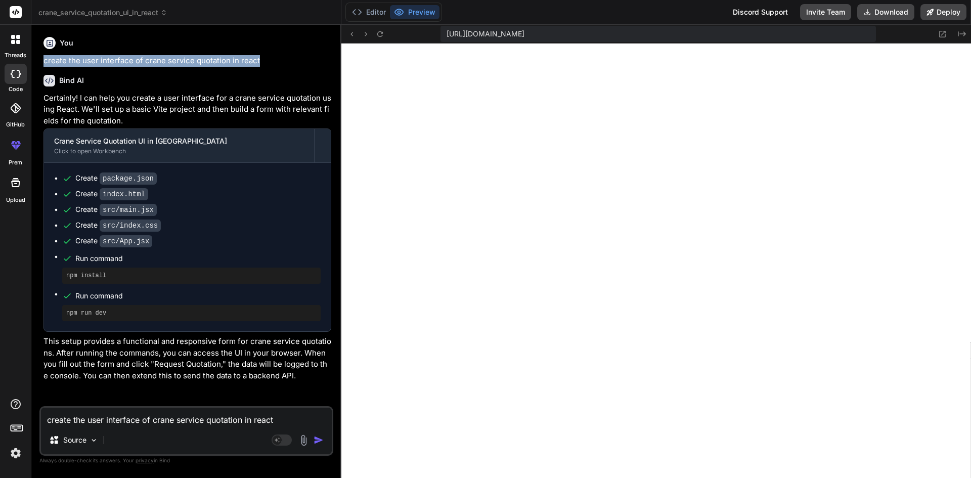
drag, startPoint x: 286, startPoint y: 64, endPoint x: 41, endPoint y: 56, distance: 244.5
click at [41, 56] on div "You create the user interface of crane service quotation in react Bind AI Certa…" at bounding box center [187, 219] width 292 height 373
copy p "create the user interface of crane service quotation in react"
click at [92, 425] on textarea "create the user interface of crane service quotation in react" at bounding box center [186, 417] width 291 height 18
paste textarea "create the user interface of crane service quotation in react"
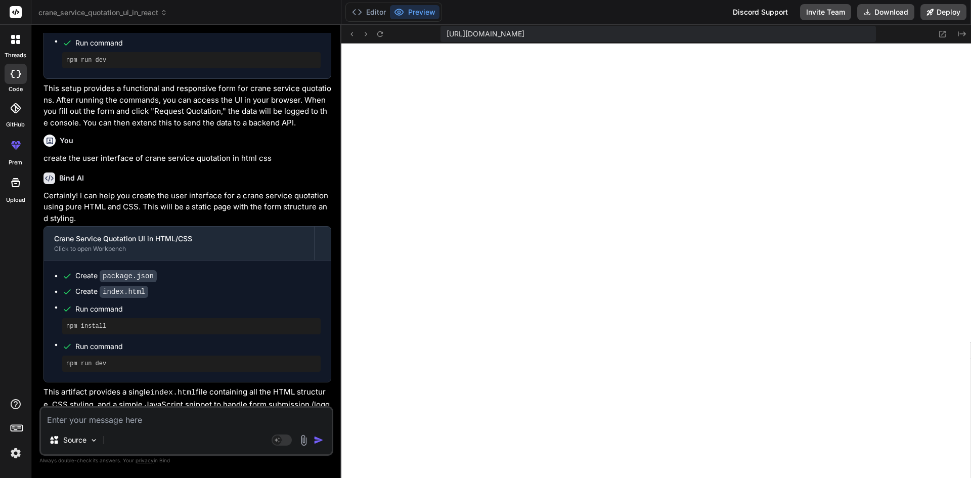
scroll to position [3980, 0]
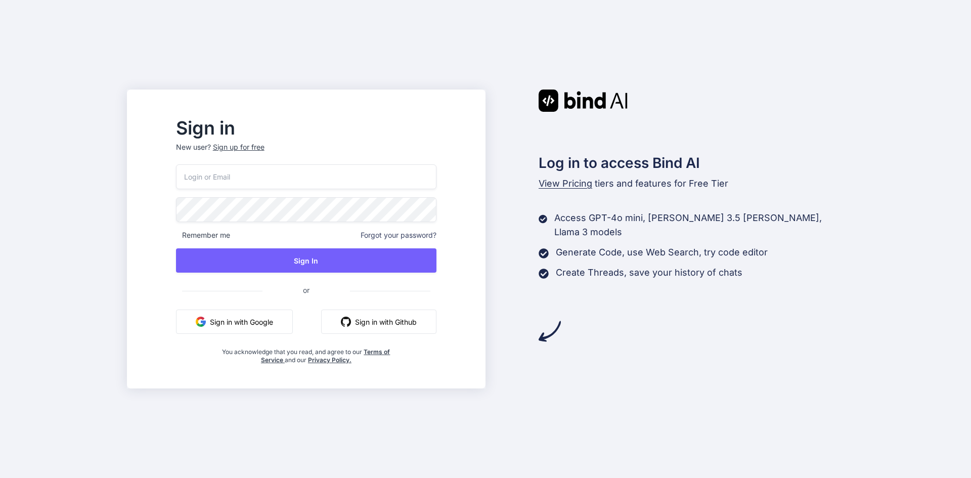
click at [246, 174] on input "email" at bounding box center [306, 176] width 261 height 25
paste input "[EMAIL_ADDRESS][DOMAIN_NAME]"
type input "[EMAIL_ADDRESS][DOMAIN_NAME]"
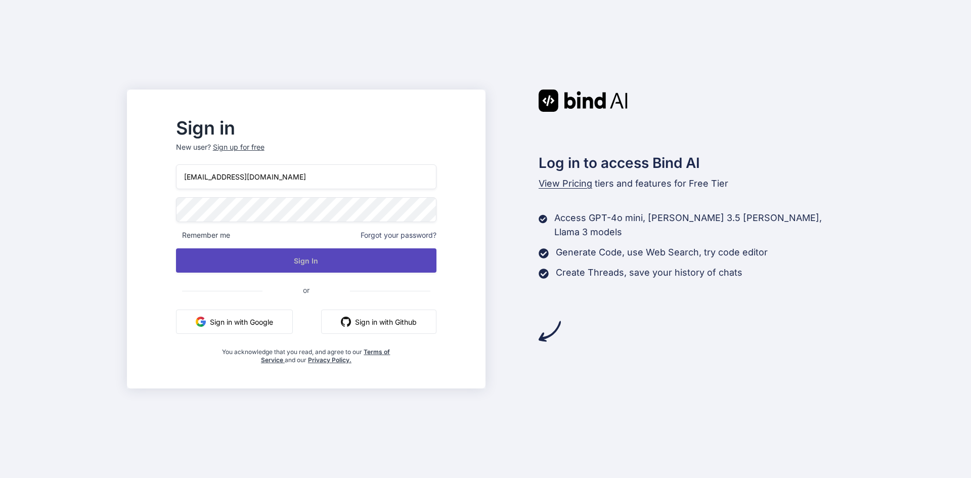
click at [343, 269] on button "Sign In" at bounding box center [306, 260] width 261 height 24
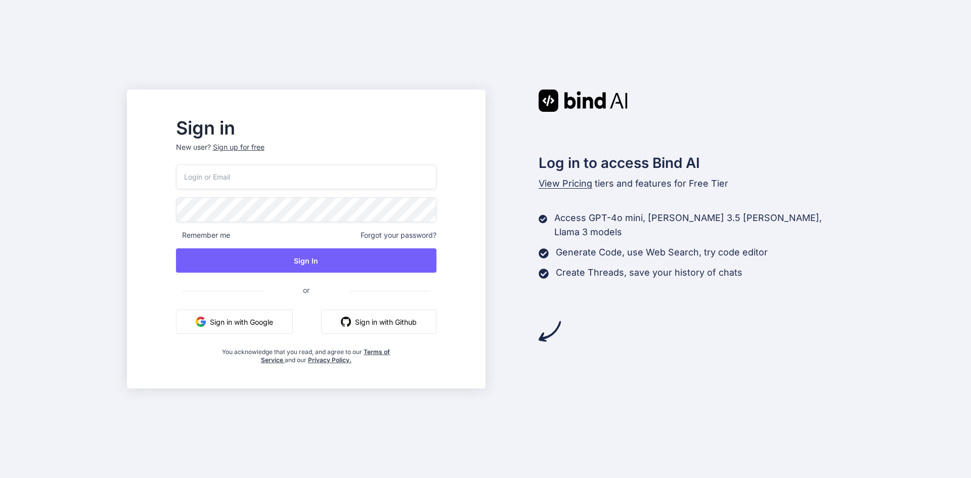
click at [362, 176] on input "email" at bounding box center [306, 176] width 261 height 25
paste input "[EMAIL_ADDRESS][DOMAIN_NAME]"
type input "techno@yopmail.com"
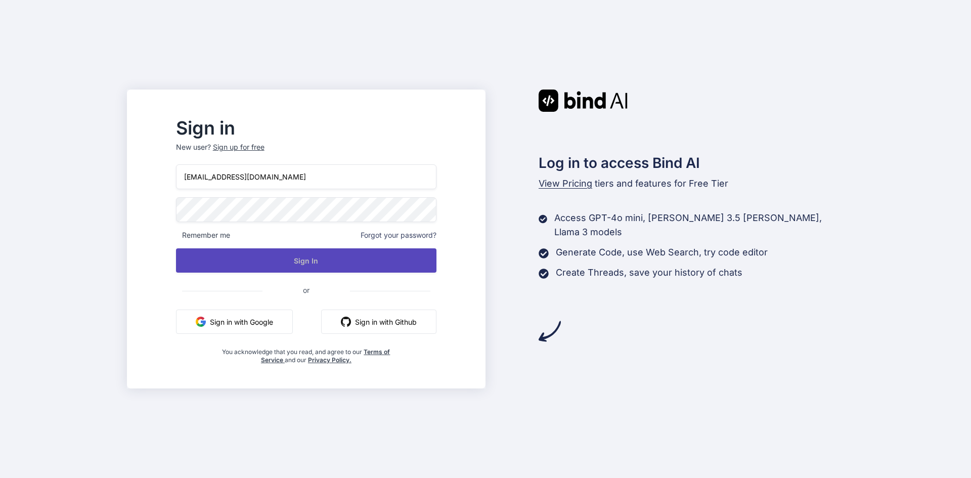
click at [337, 252] on button "Sign In" at bounding box center [306, 260] width 261 height 24
